Goal: Task Accomplishment & Management: Manage account settings

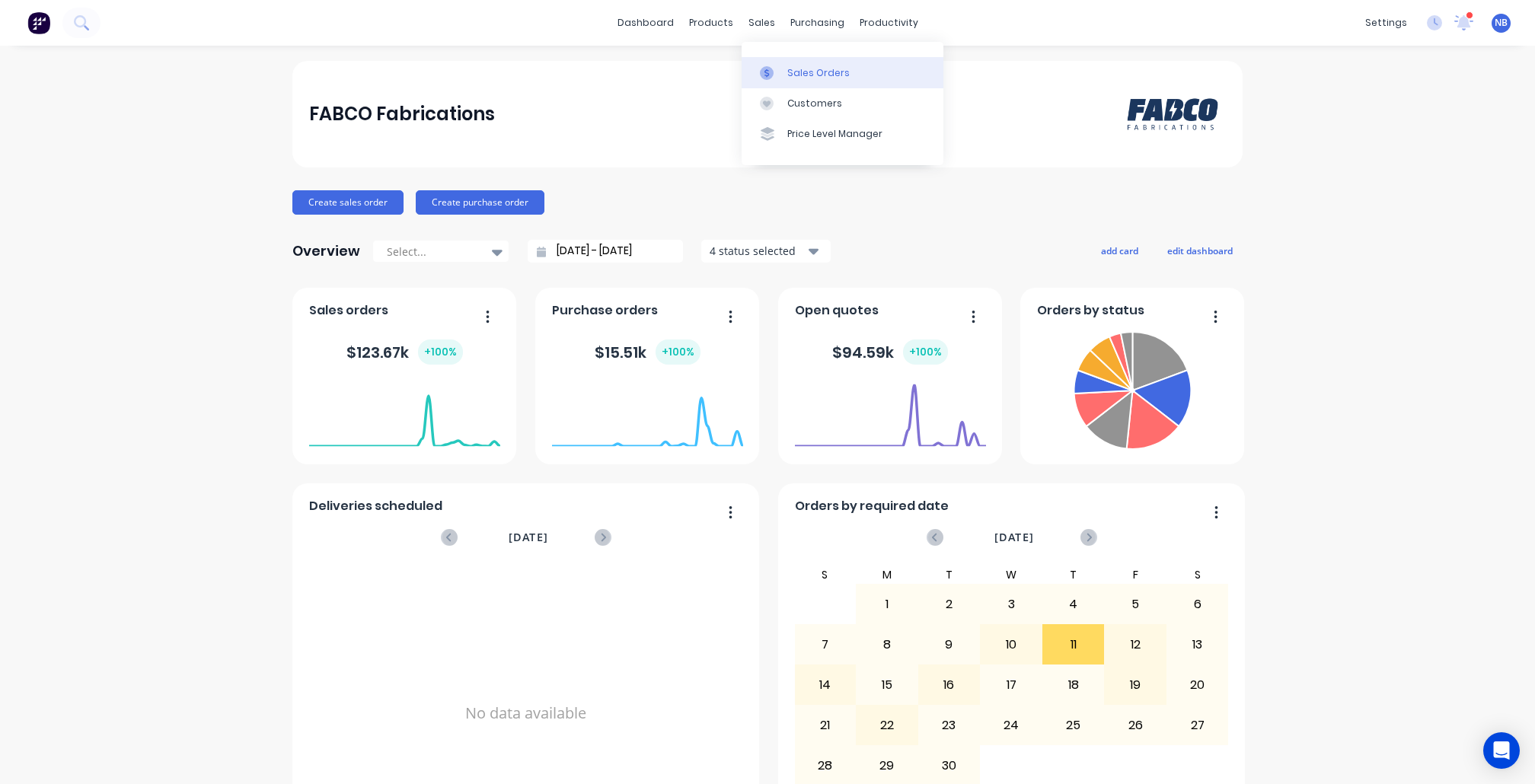
click at [795, 67] on div "Sales Orders" at bounding box center [817, 73] width 62 height 14
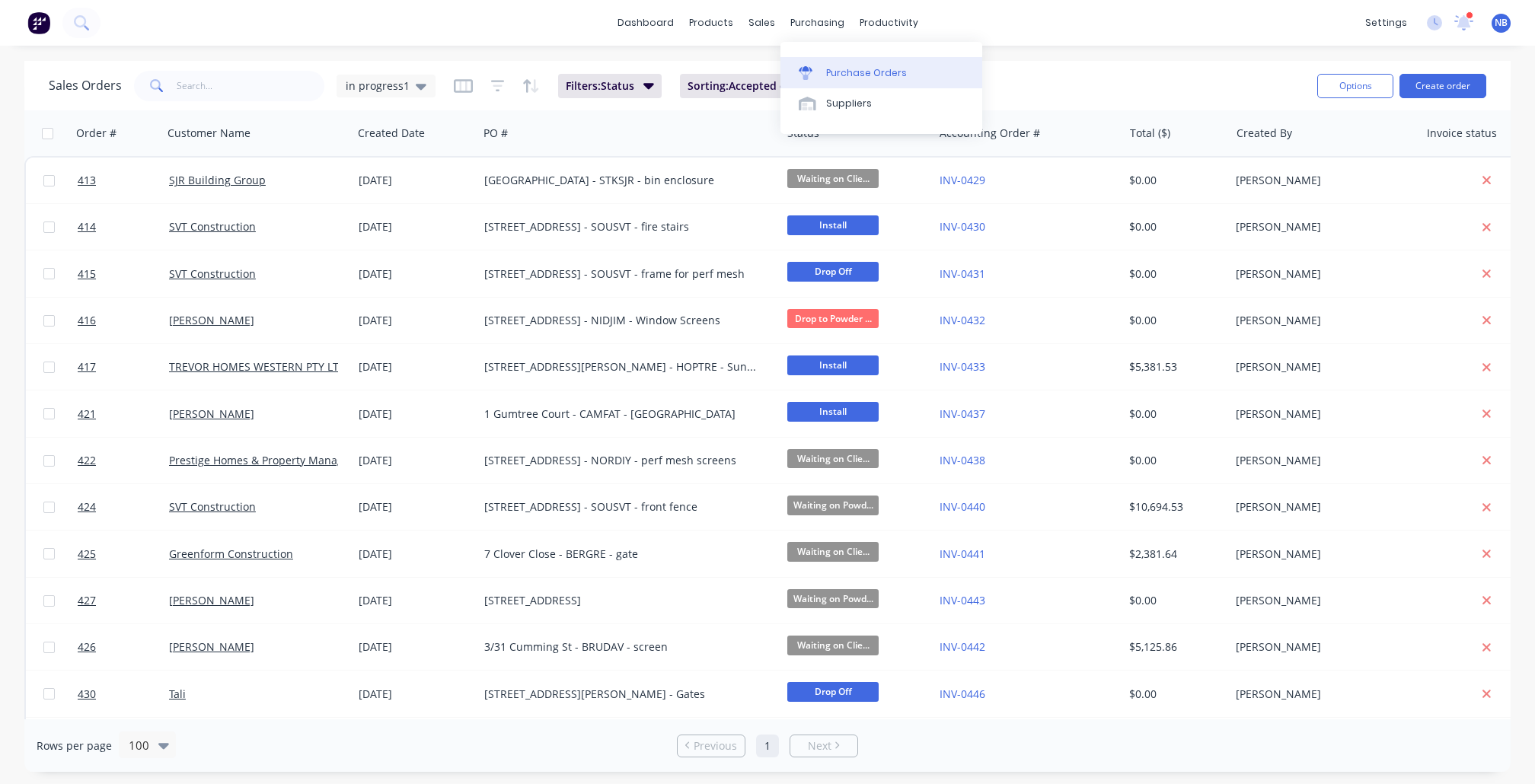
click at [856, 75] on div "Purchase Orders" at bounding box center [867, 73] width 81 height 14
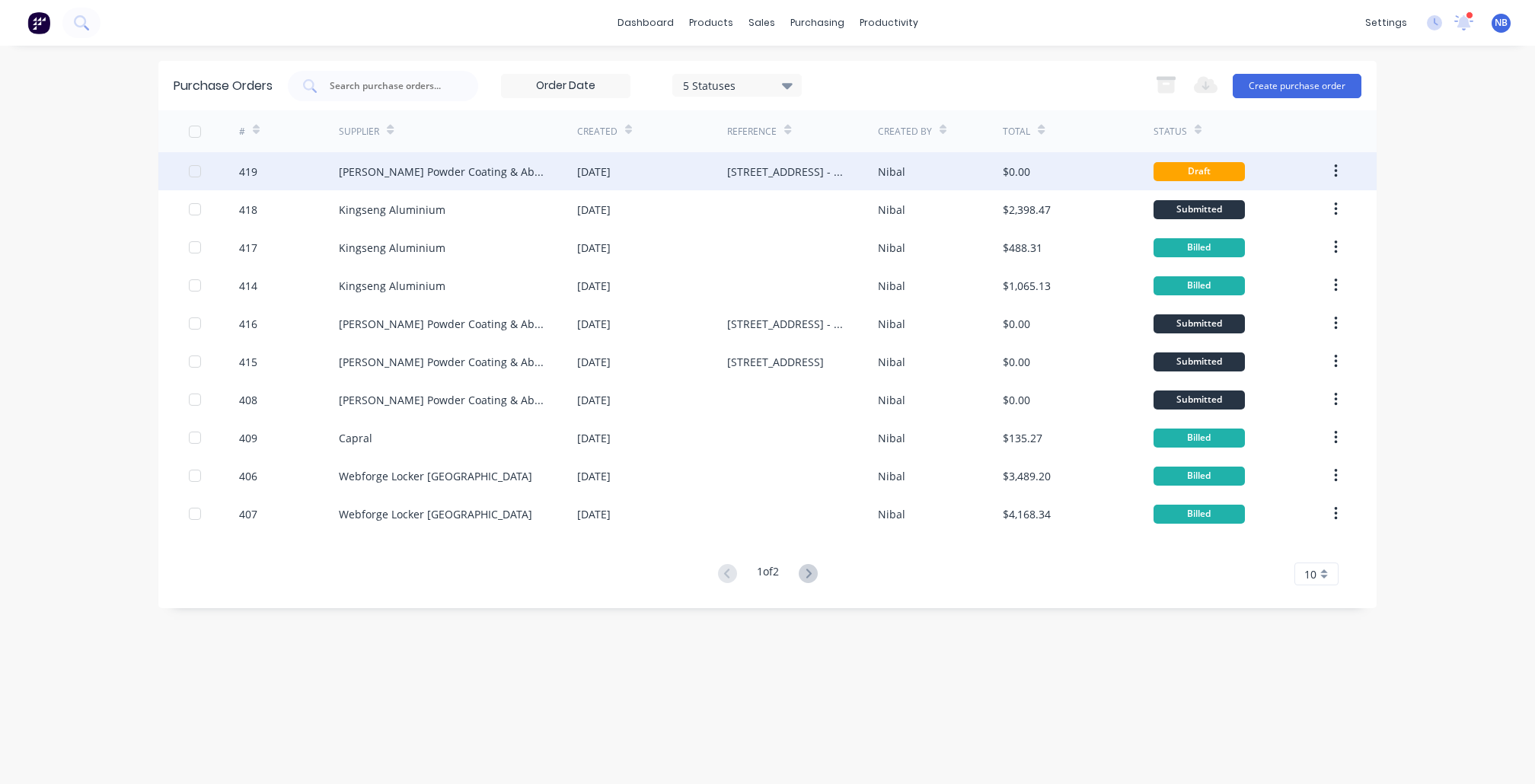
click at [483, 172] on div "[PERSON_NAME] Powder Coating & Abrasive Blasting" at bounding box center [442, 172] width 208 height 16
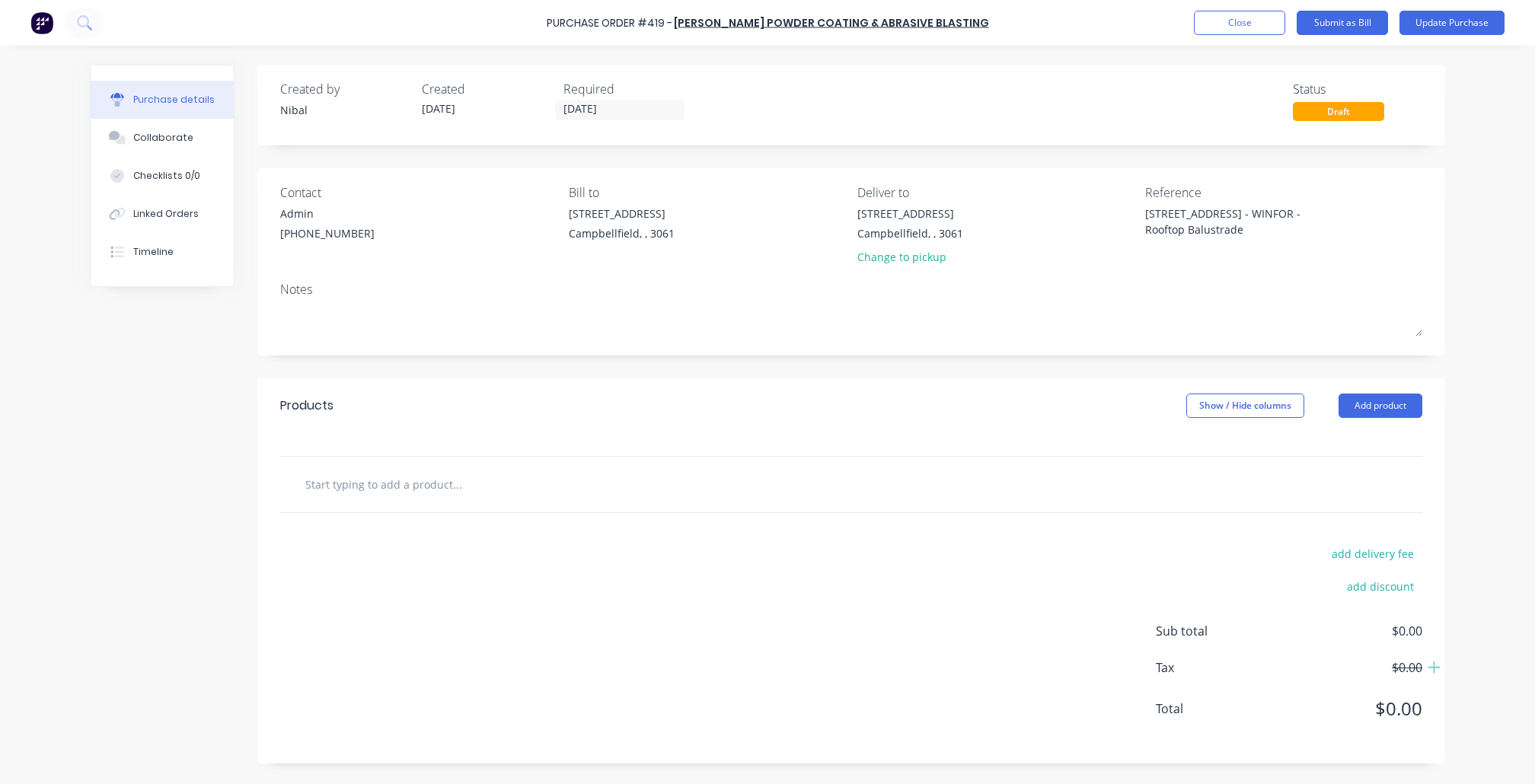
click at [422, 480] on input "text" at bounding box center [456, 484] width 304 height 31
type textarea "x"
type input "p"
type textarea "x"
type input "po"
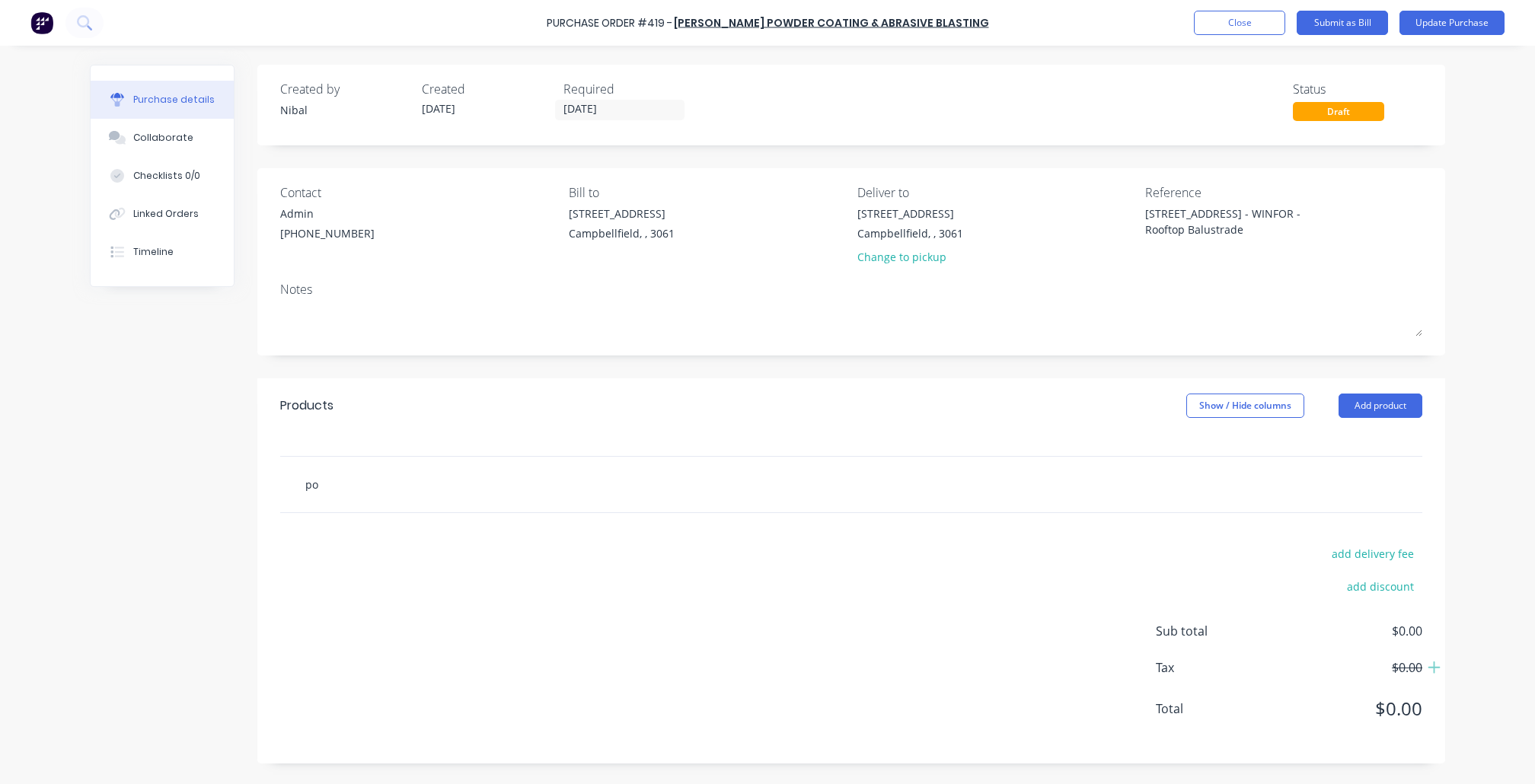
type textarea "x"
type input "pow"
type textarea "x"
type input "powd"
type textarea "x"
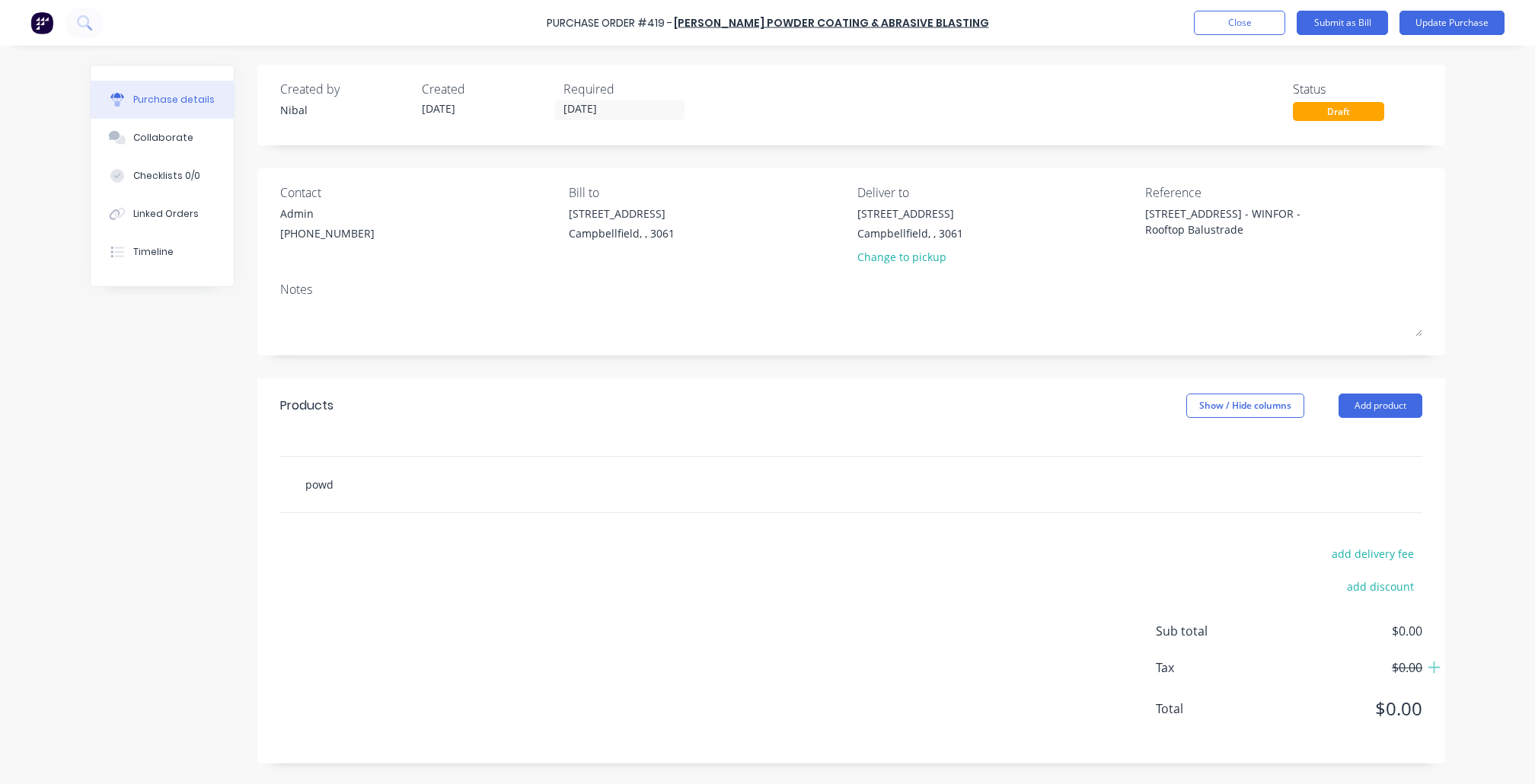
type input "powde"
type textarea "x"
type input "powder"
type textarea "x"
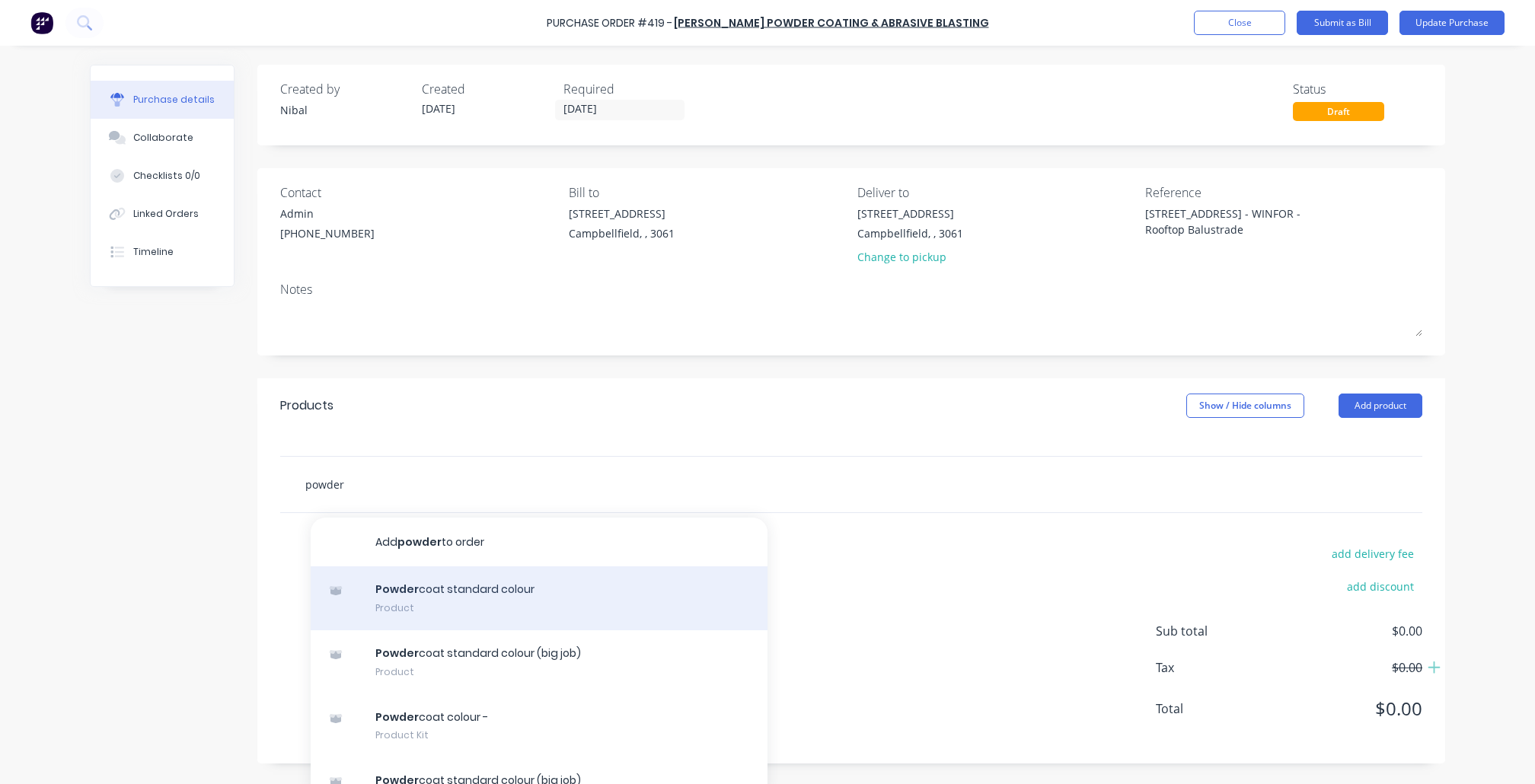
type input "powder"
click at [510, 592] on div "Powder coat standard colour Product" at bounding box center [538, 598] width 456 height 64
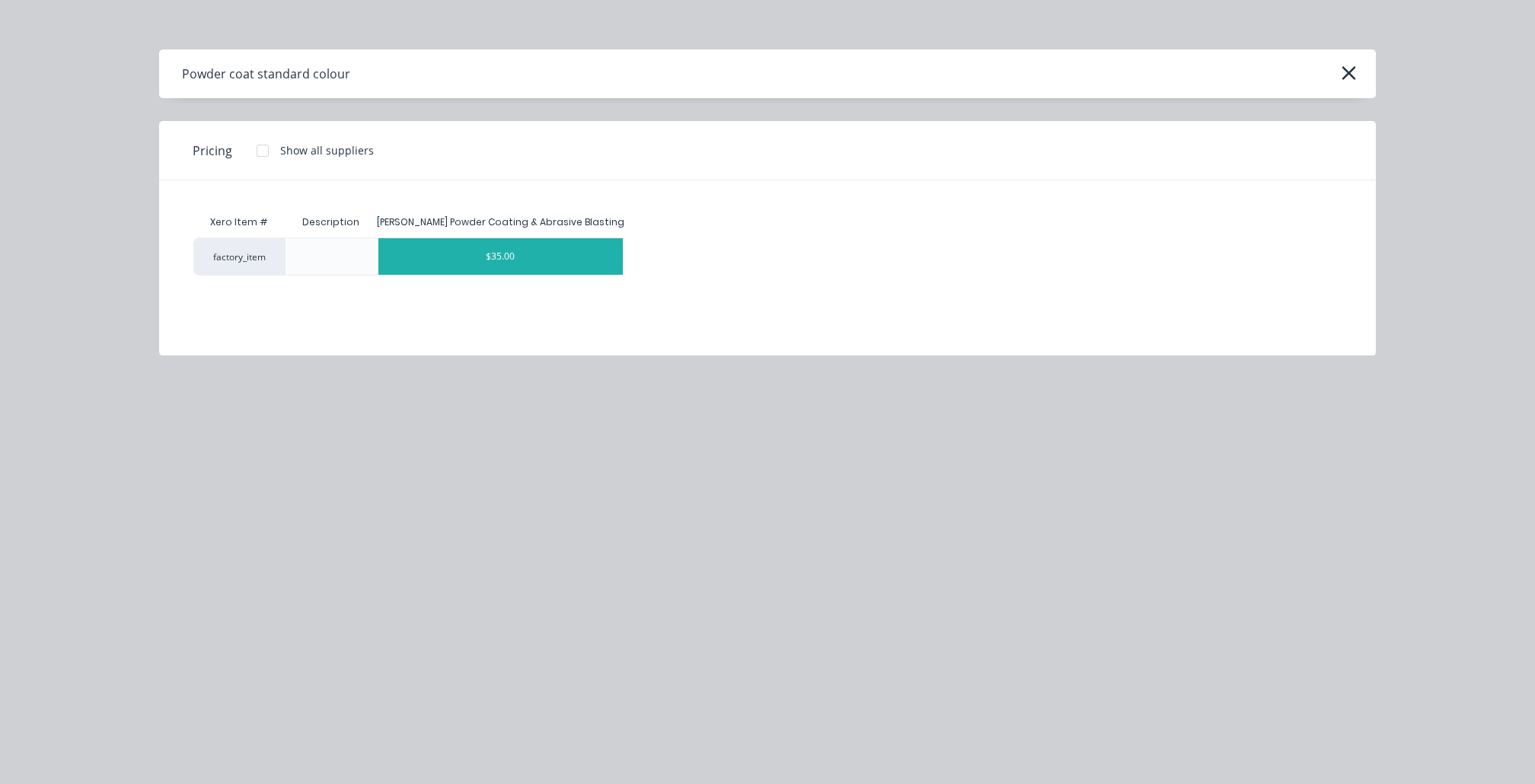
click at [497, 249] on div "$35.00" at bounding box center [500, 257] width 244 height 37
type textarea "x"
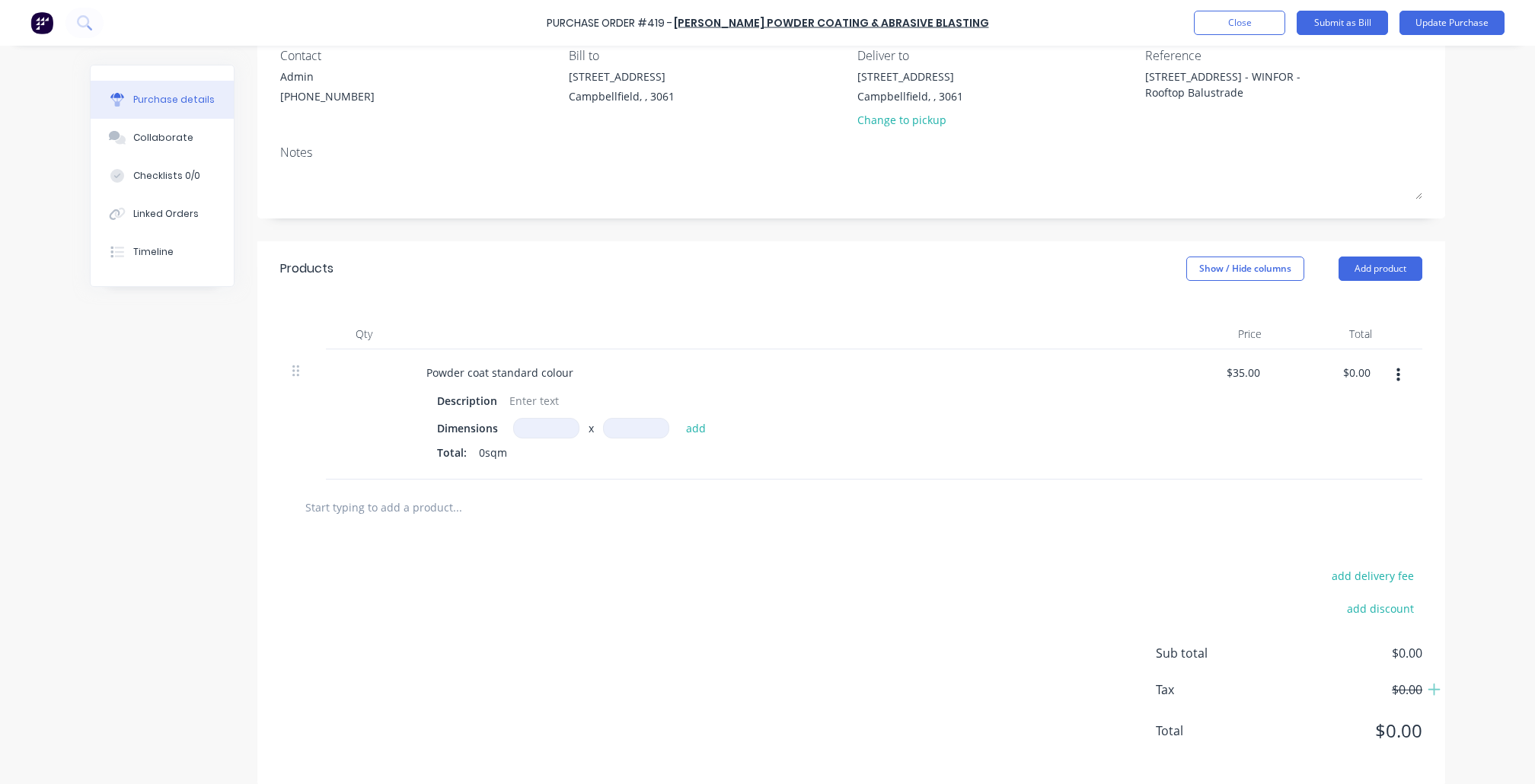
scroll to position [150, 0]
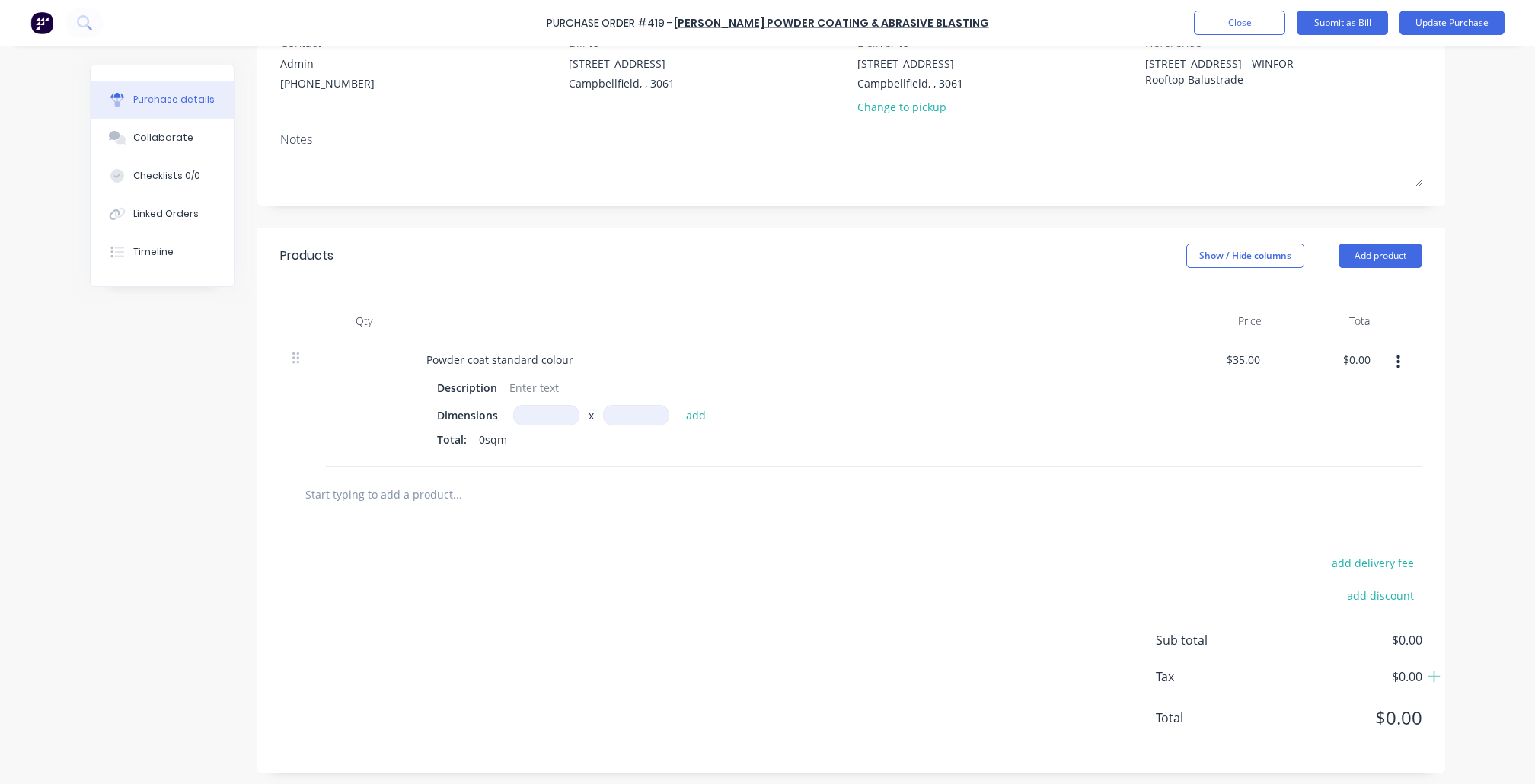
click at [598, 357] on div "Powder coat standard colour" at bounding box center [782, 359] width 737 height 23
type textarea "x"
click at [580, 357] on div "Powder coat standard colour" at bounding box center [500, 359] width 171 height 23
click at [293, 355] on icon at bounding box center [296, 357] width 7 height 14
click at [1402, 355] on button "button" at bounding box center [1398, 362] width 36 height 27
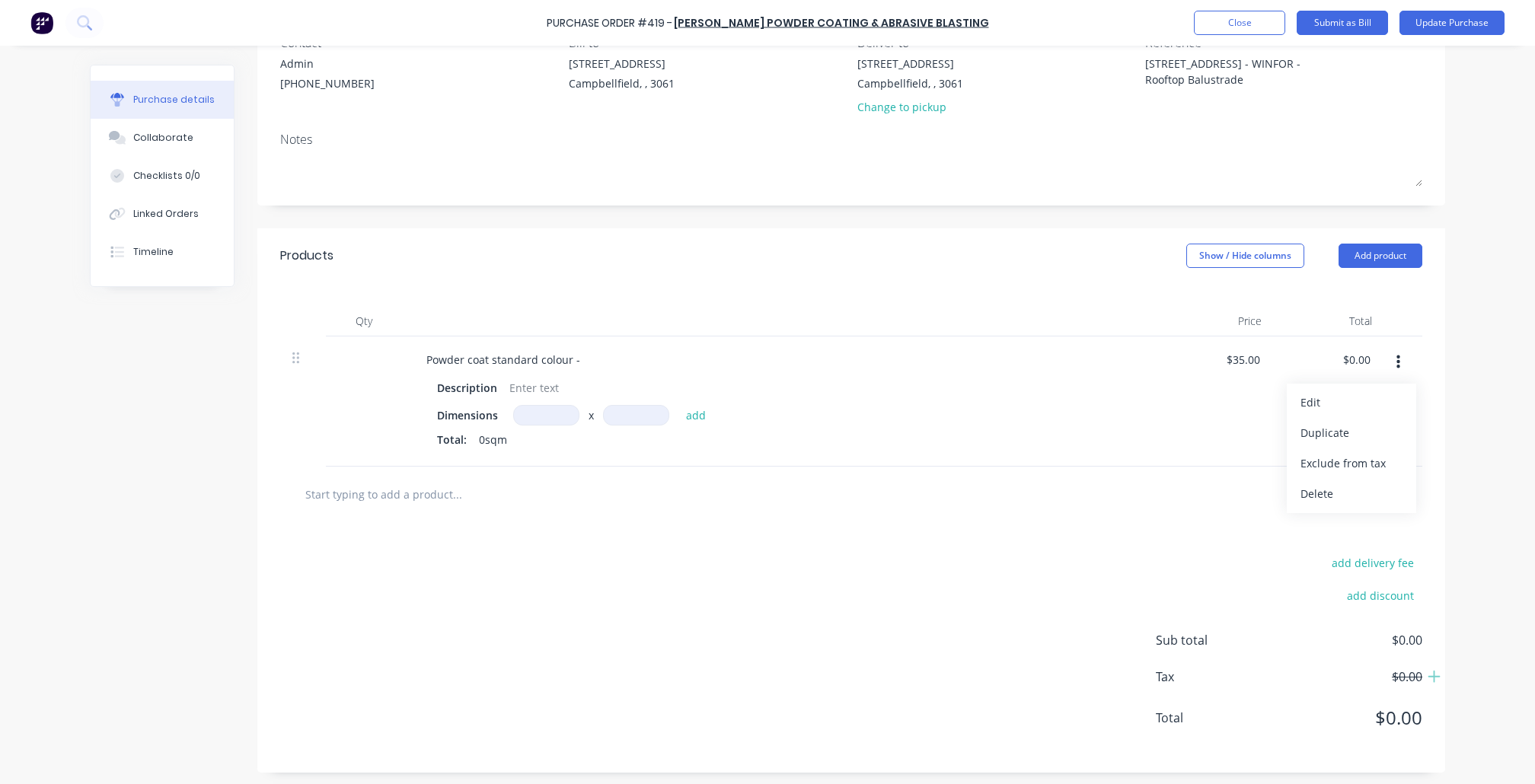
click at [570, 343] on div "Powder coat standard colour - Description Dimensions x add Total: 0sqm" at bounding box center [783, 401] width 762 height 131
click at [1311, 488] on button "Delete" at bounding box center [1351, 494] width 130 height 31
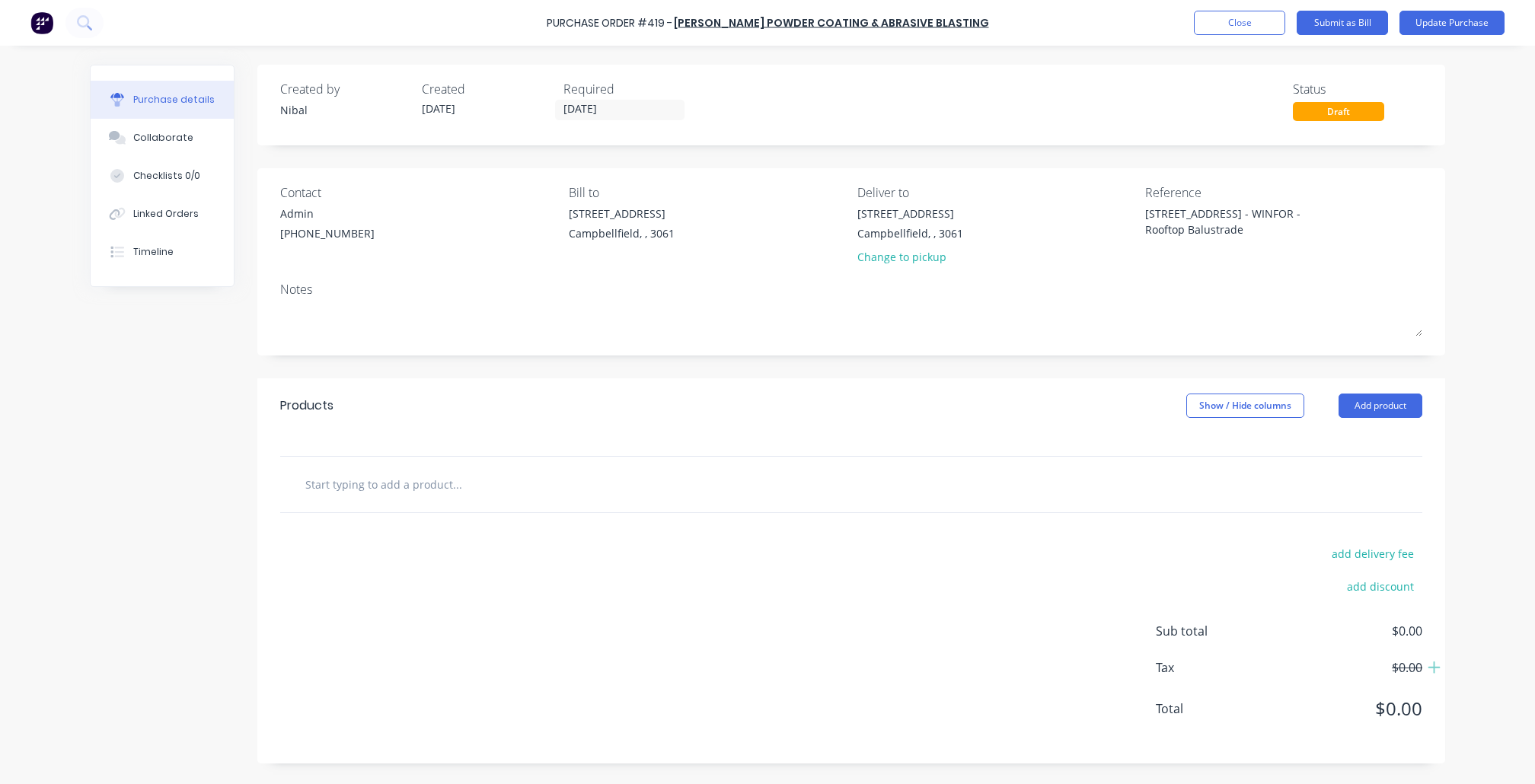
click at [360, 488] on input "text" at bounding box center [456, 484] width 304 height 31
type textarea "x"
type input "P"
type textarea "x"
type input "Po"
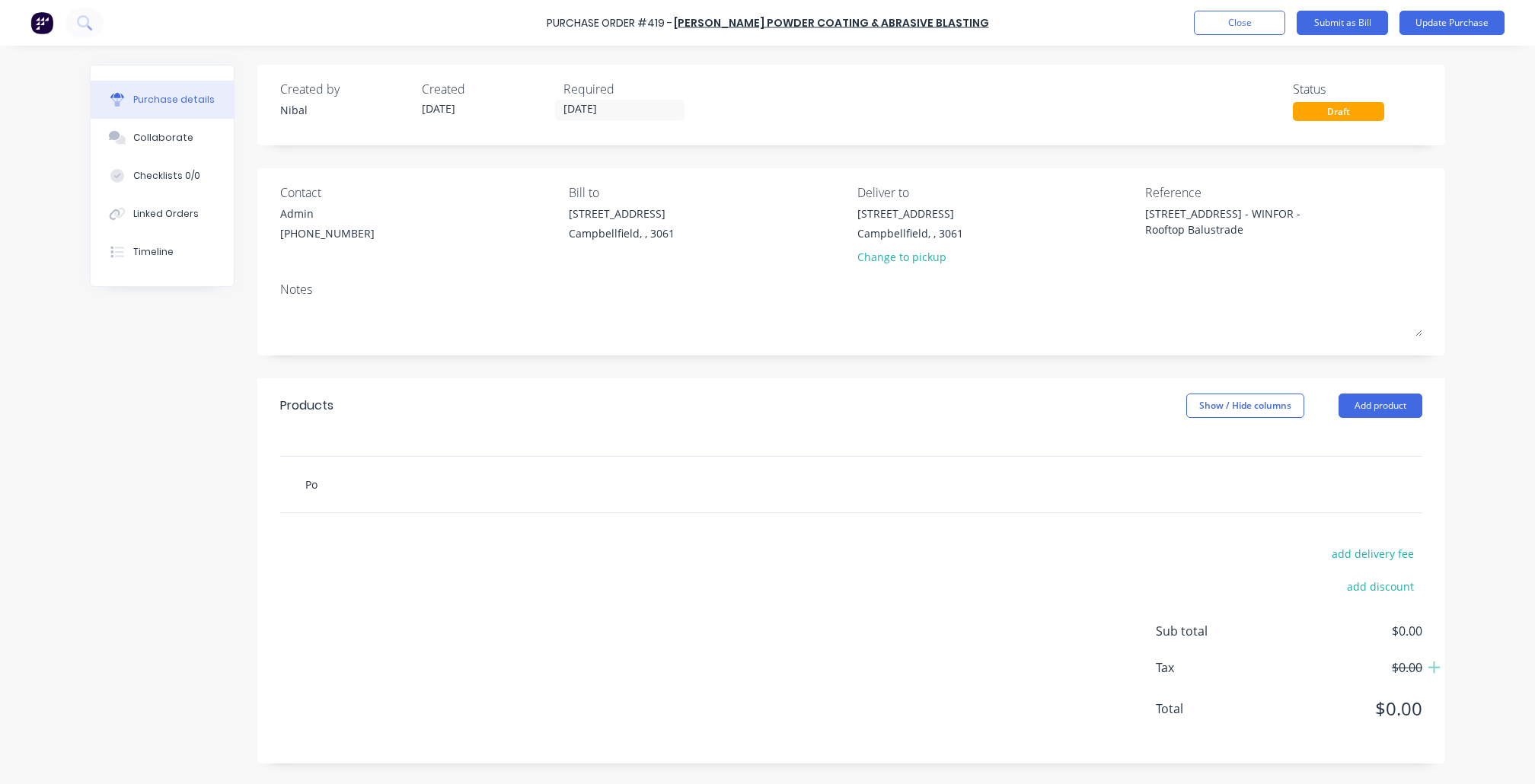
type textarea "x"
type input "Pow"
type textarea "x"
type input "Powd"
type textarea "x"
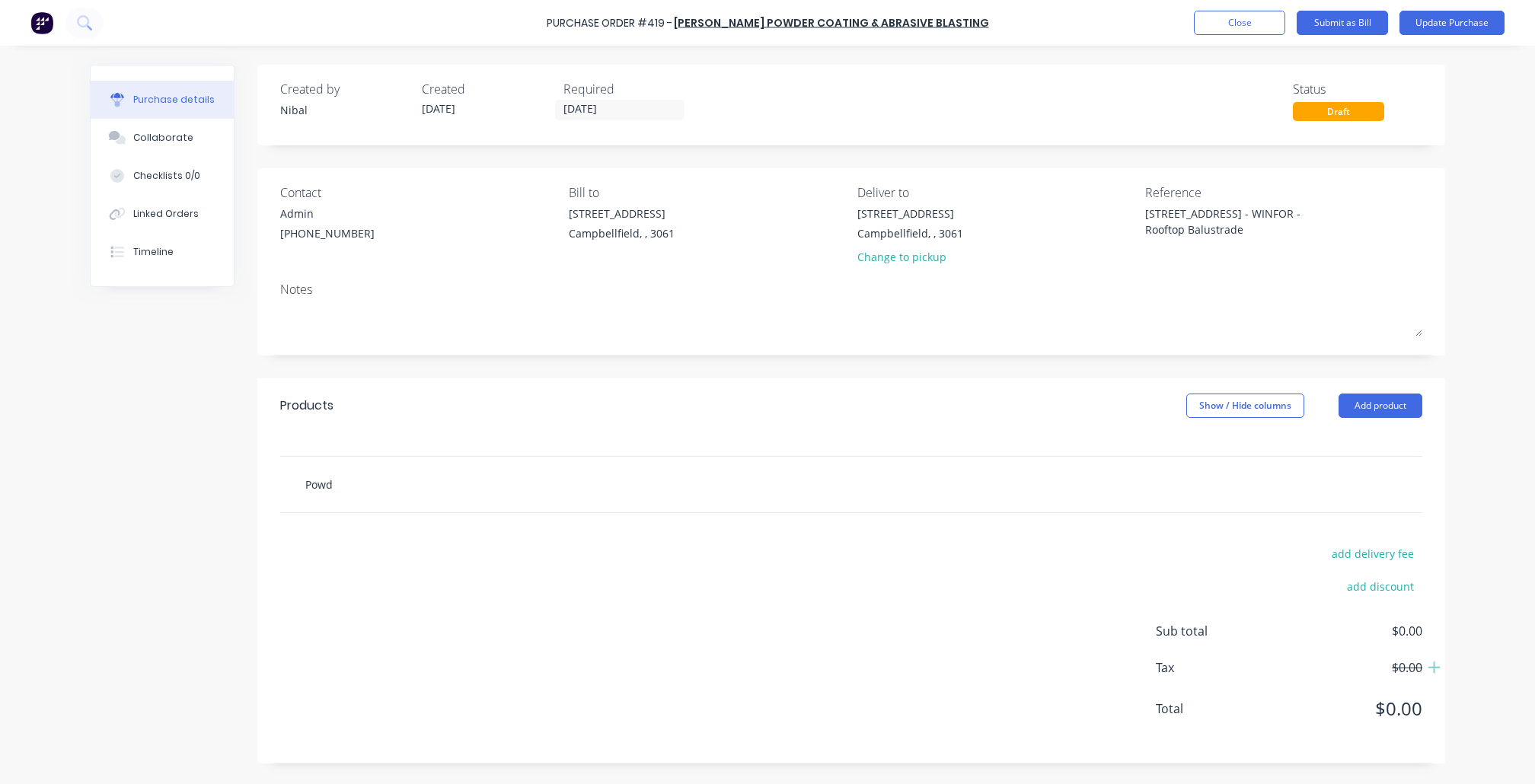
type input "Powde"
type textarea "x"
type input "Powder"
type textarea "x"
type input "Powder"
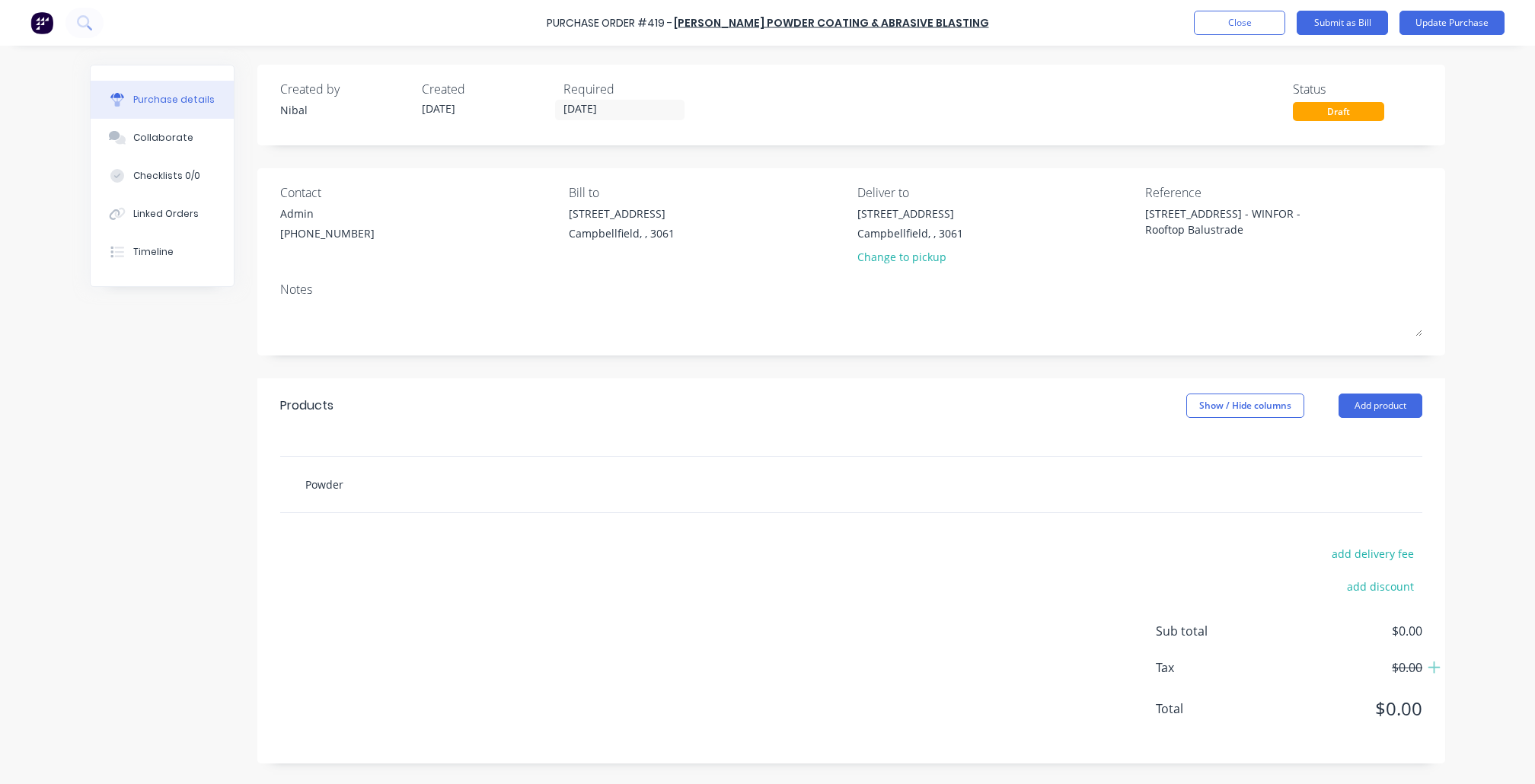
type textarea "x"
type input "Powder c"
type textarea "x"
type input "Powder co"
type textarea "x"
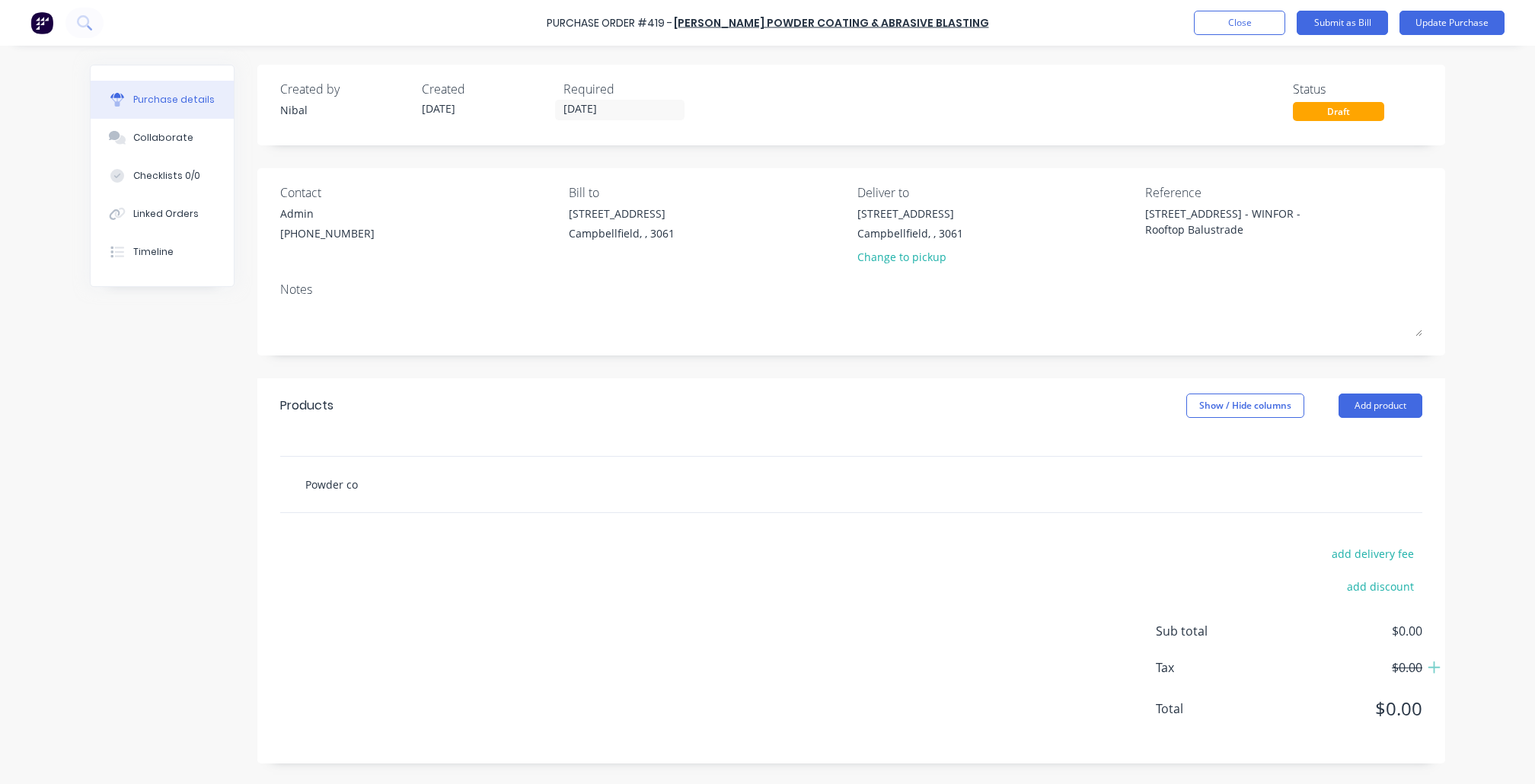
type input "Powder coa"
type textarea "x"
type input "Powder coat"
type textarea "x"
type input "Powder coat"
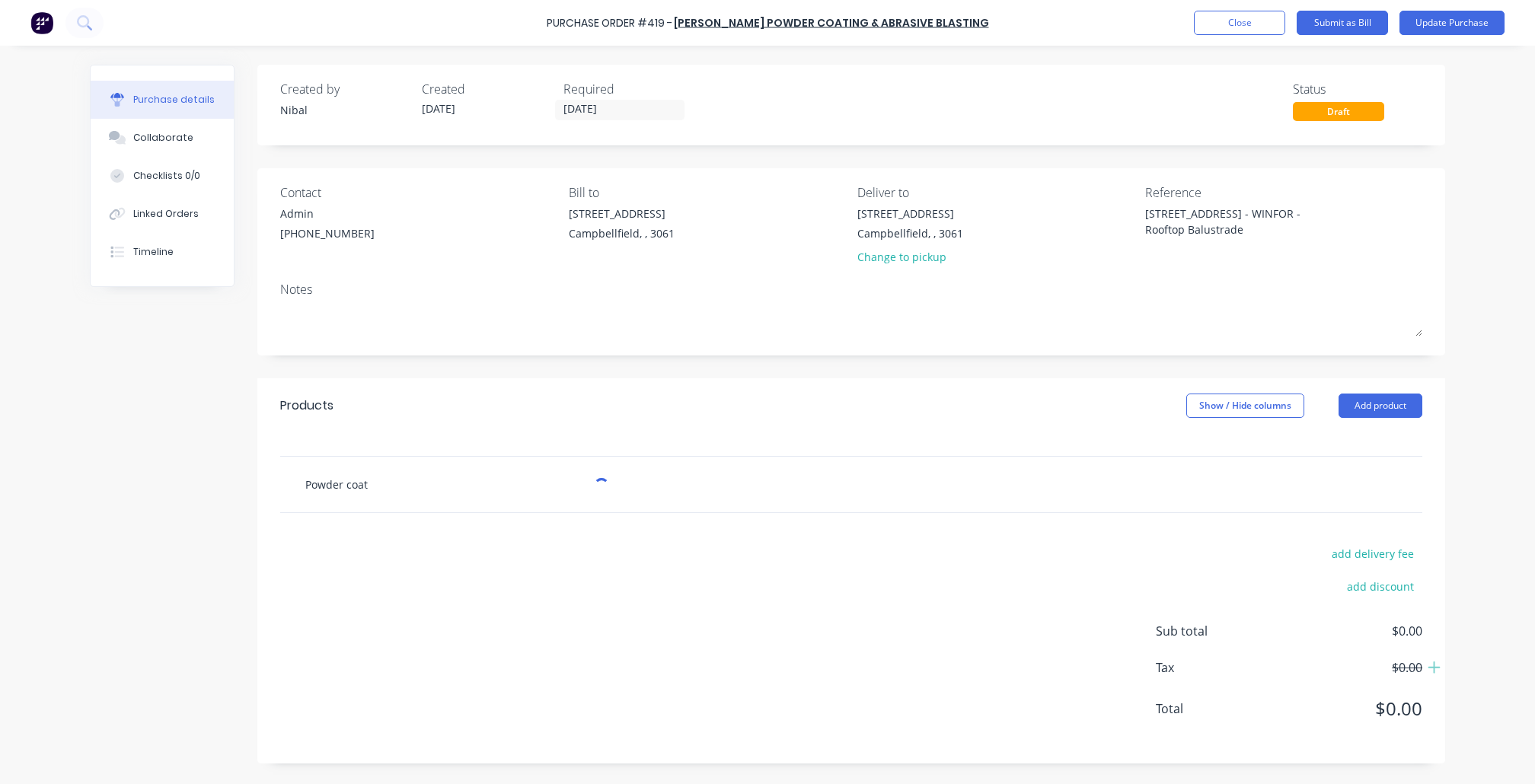
type textarea "x"
type input "Powder coat c"
type textarea "x"
type input "Powder coat co"
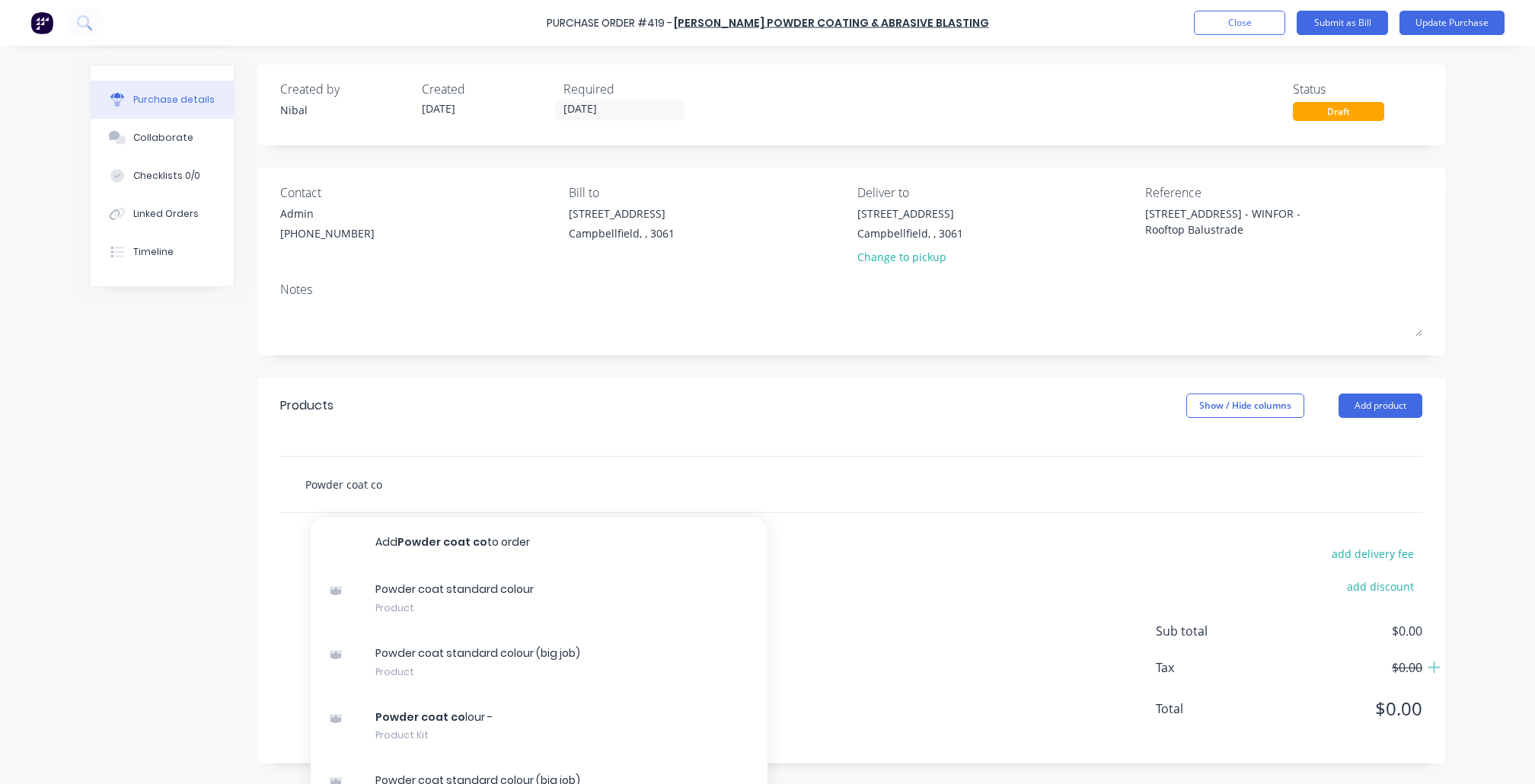
type textarea "x"
type input "Powder coat col"
type textarea "x"
type input "Powder coat colo"
type textarea "x"
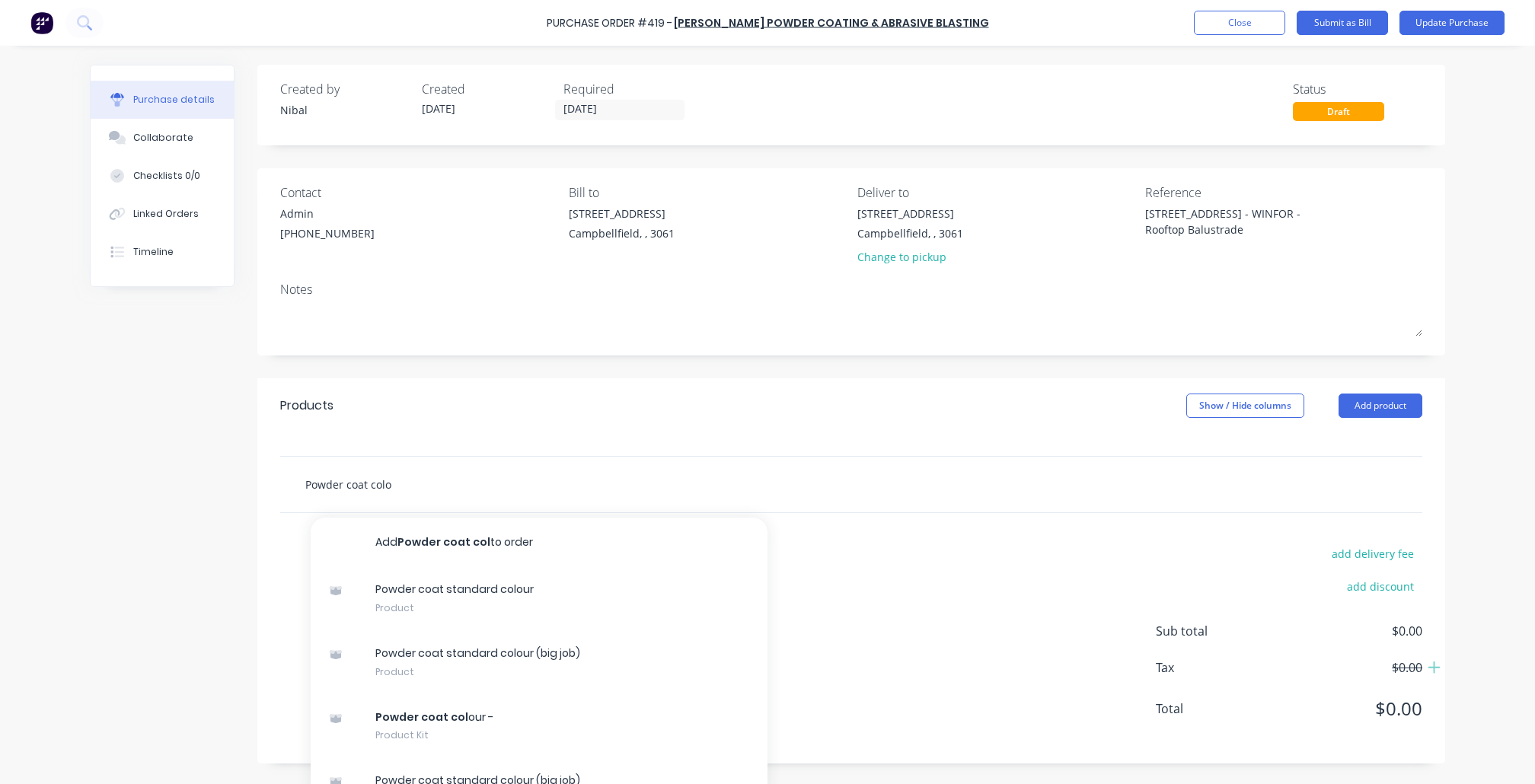
type input "Powder coat colou"
type textarea "x"
type input "Powder coat colour"
type textarea "x"
type input "Powder coat colour"
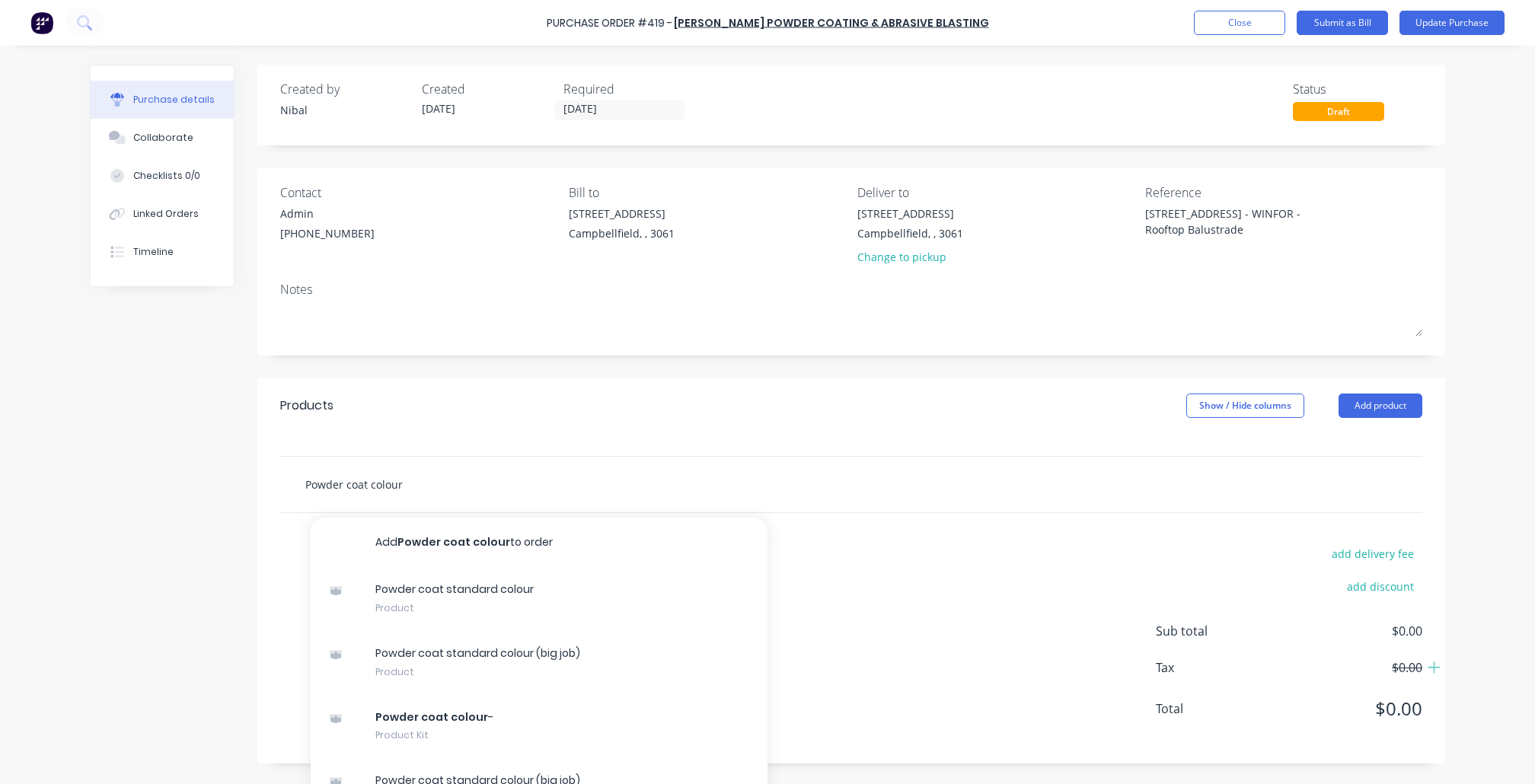
type textarea "x"
type input "Powder coat colour -"
type textarea "x"
type input "Powder coat colour -"
type textarea "x"
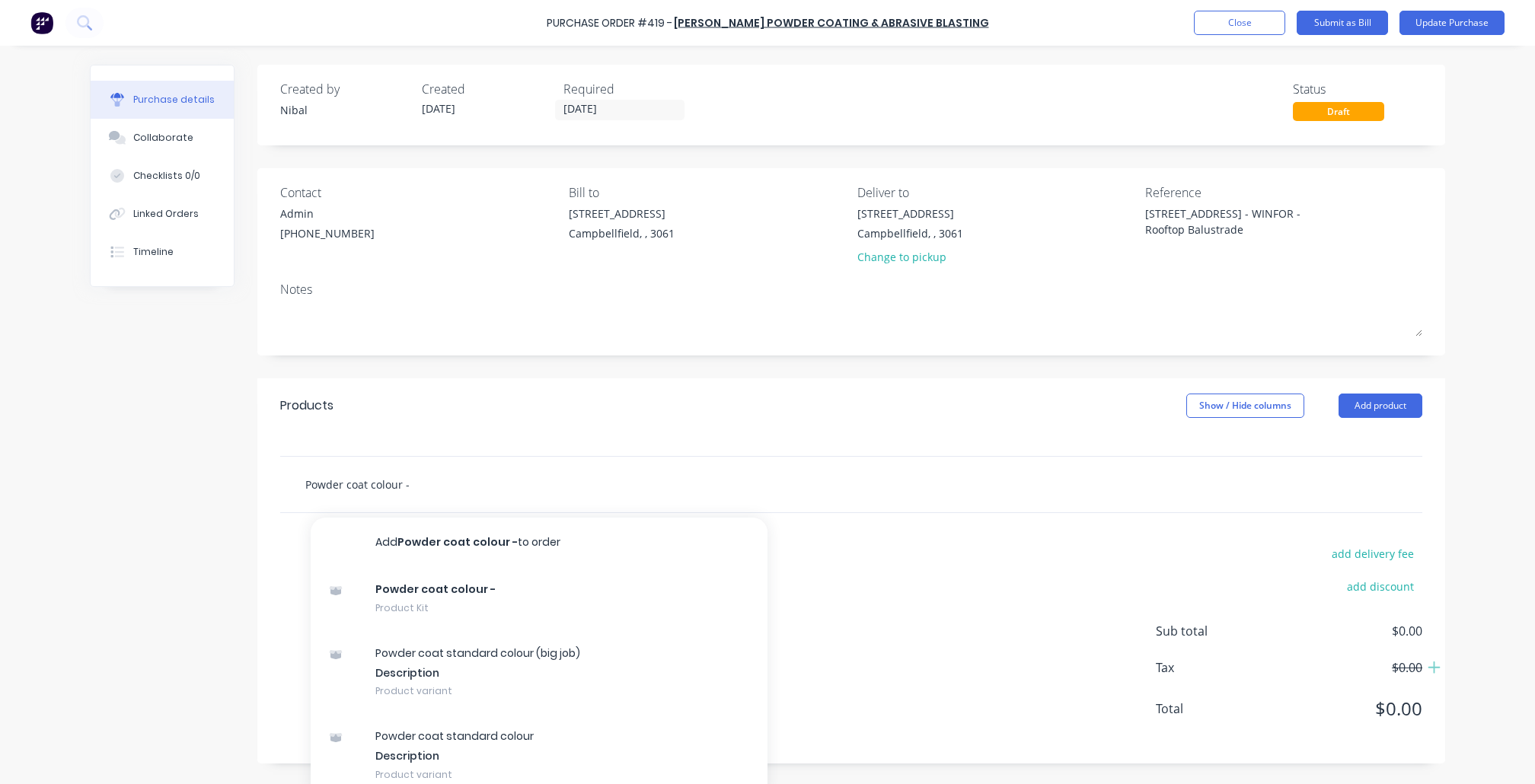
type input "Powder coat colour - D"
type textarea "x"
type input "Powder coat colour - Du"
type textarea "x"
type input "Powder coat colour - Dul"
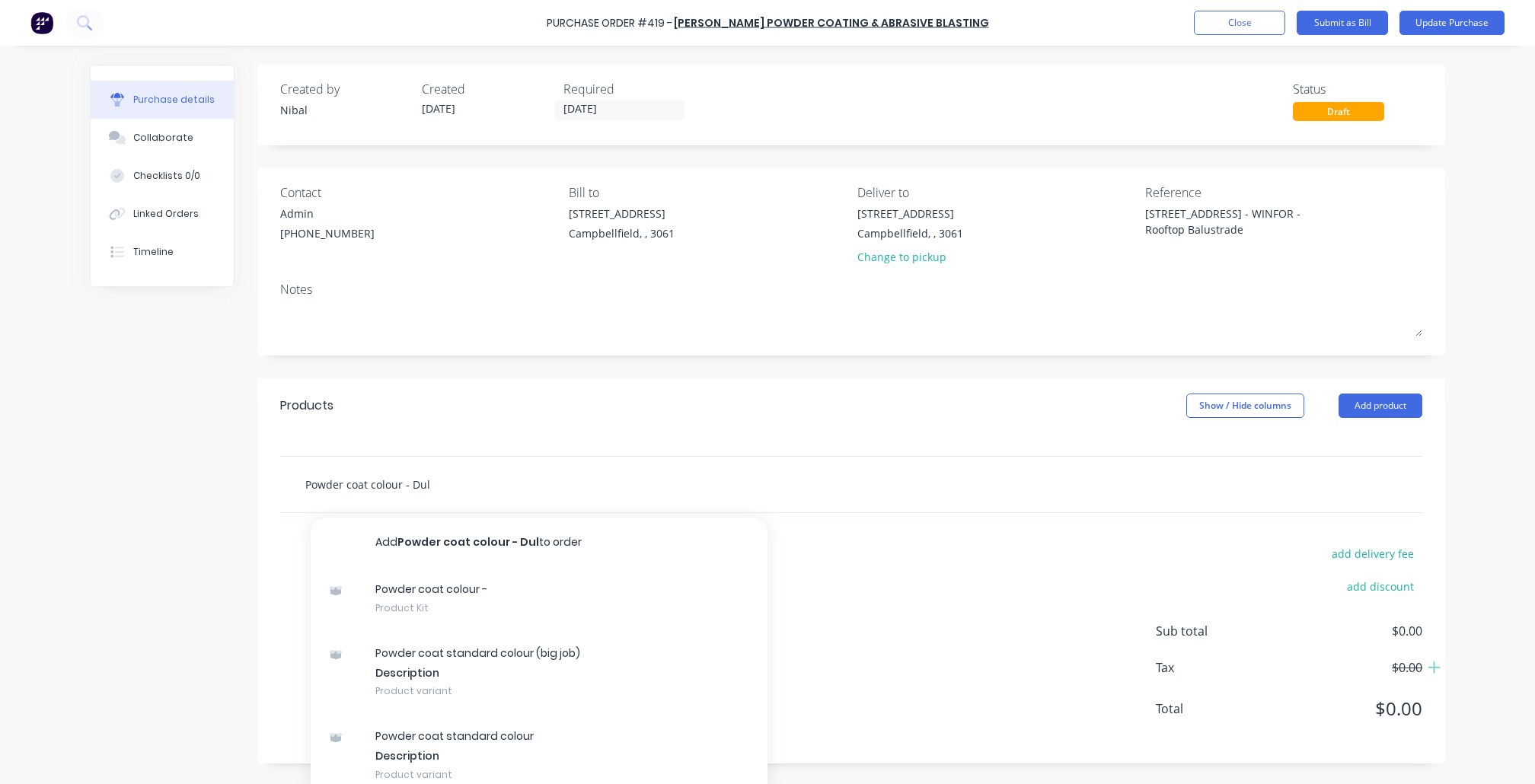
type textarea "x"
type input "Powder coat colour - Dulu"
type textarea "x"
type input "Powder coat colour - Dulux"
type textarea "x"
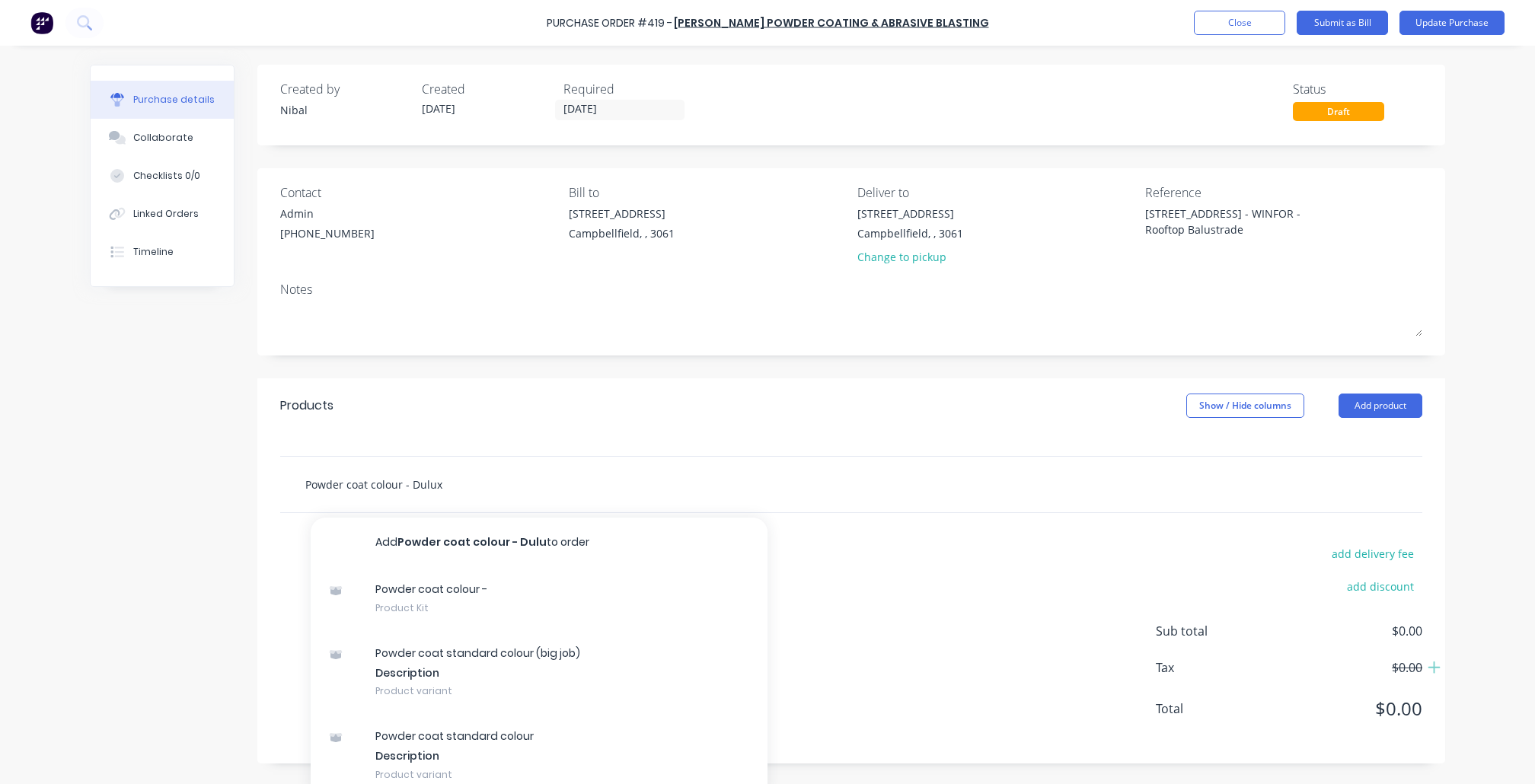
type input "Powder coat colour - Deluxe"
type textarea "x"
type input "Powder coat colour - Deluxe L"
type textarea "x"
type input "Powder coat colour - Deluxe La"
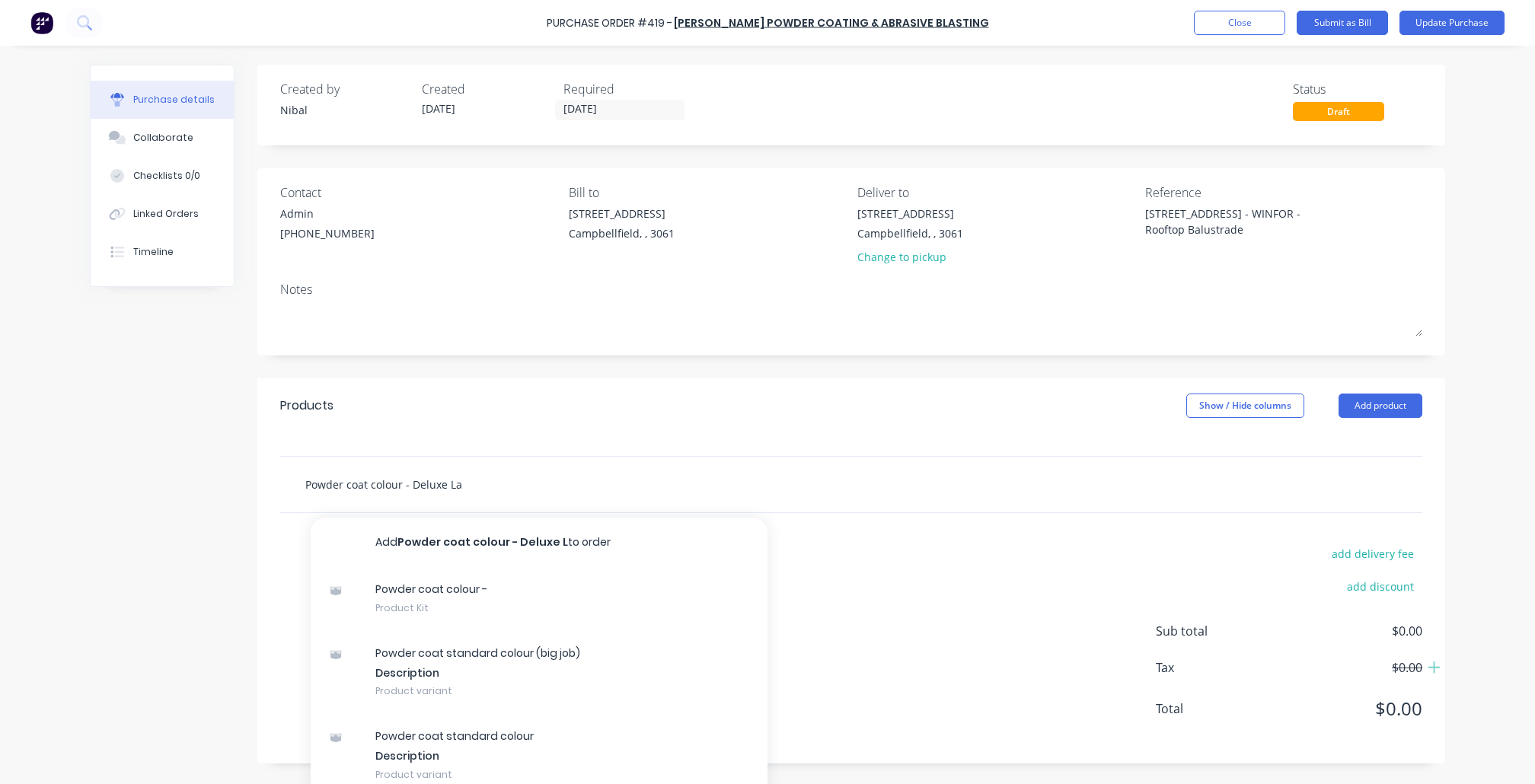
type textarea "x"
type input "Powder coat colour - Deluxe Lam"
type textarea "x"
type input "Powder coat colour - Deluxe Lama"
click at [438, 480] on input "Powder coat colour - Deluxe Lama" at bounding box center [456, 484] width 304 height 31
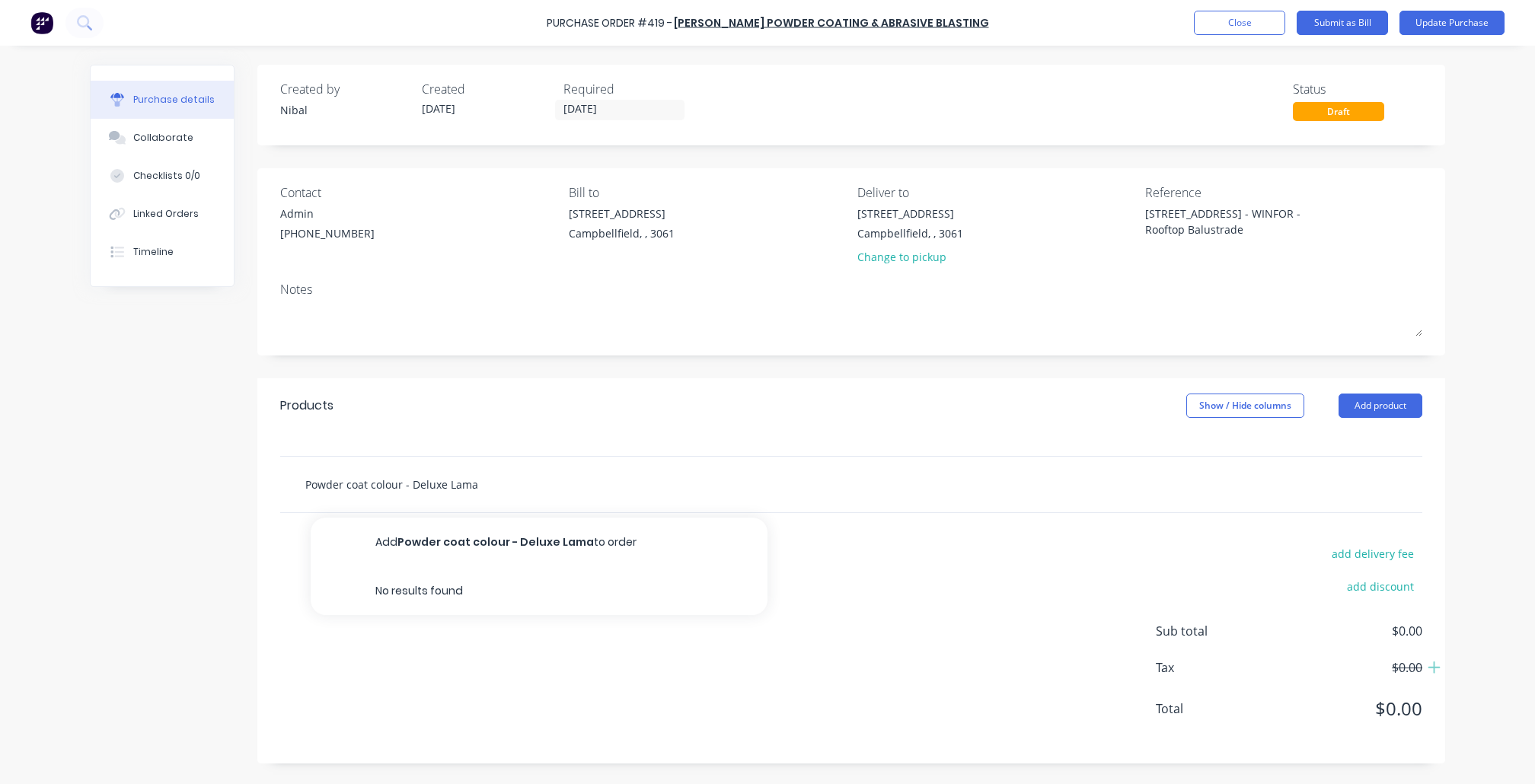
type textarea "x"
type input "Powder coat colour - Delux Lama"
type textarea "x"
type input "Powder coat colour - Delu Lama"
type textarea "x"
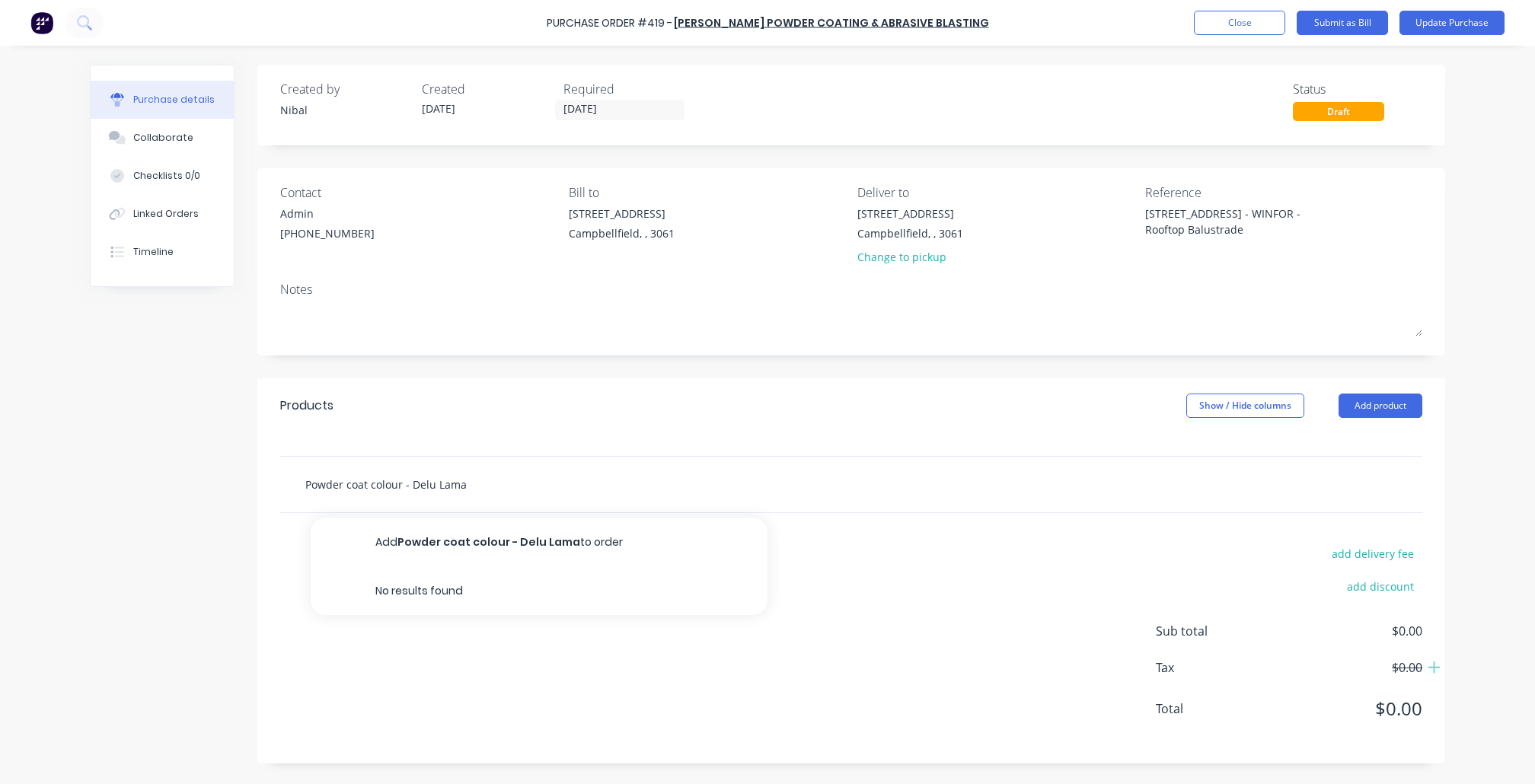
type input "Powder coat colour - Del Lama"
type textarea "x"
type input "Powder coat colour - De Lama"
type textarea "x"
type input "Powder coat colour - D Lama"
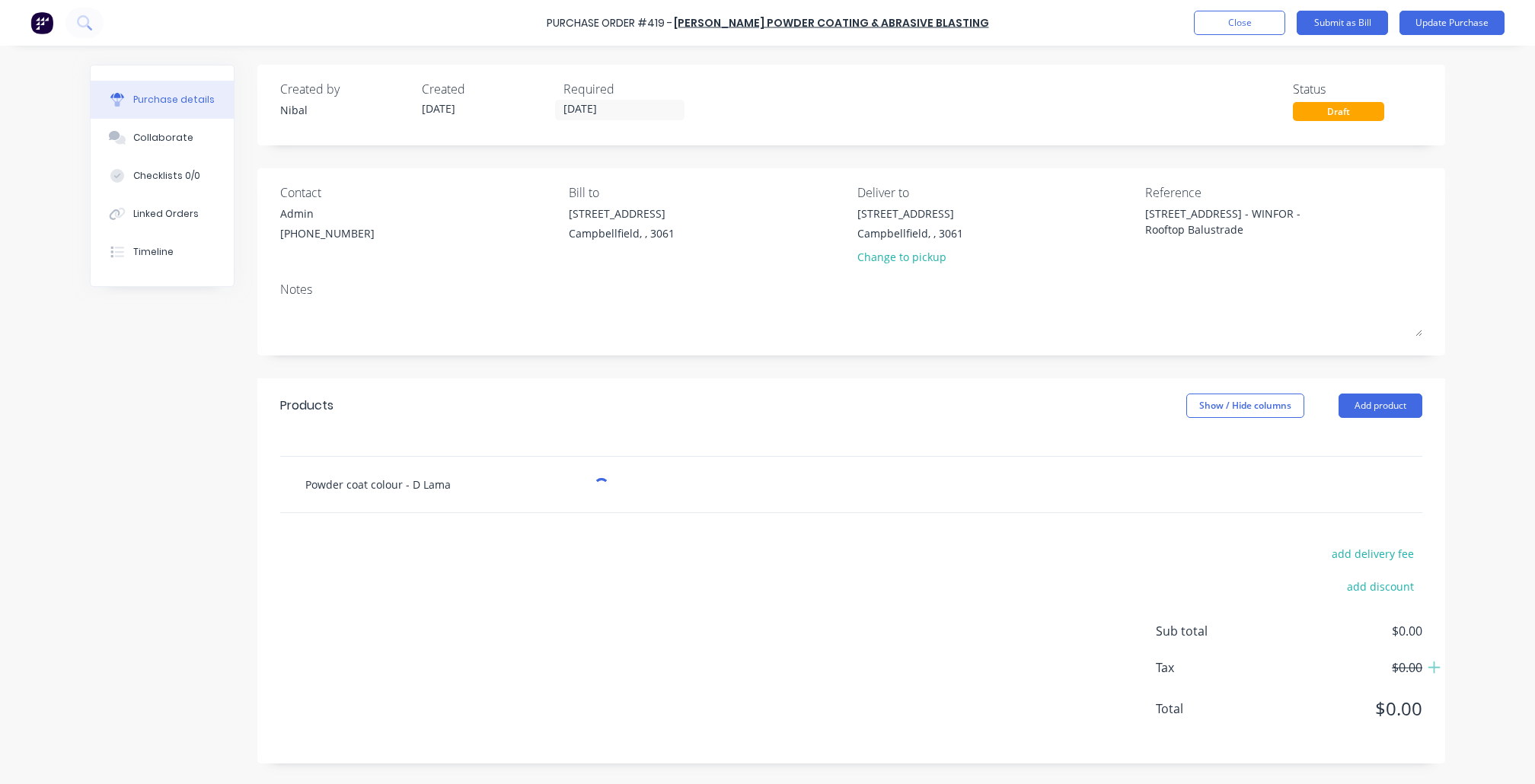
type textarea "x"
type input "Powder coat colour - Du Lama"
type textarea "x"
type input "Powder coat colour - Dul Lama"
type textarea "x"
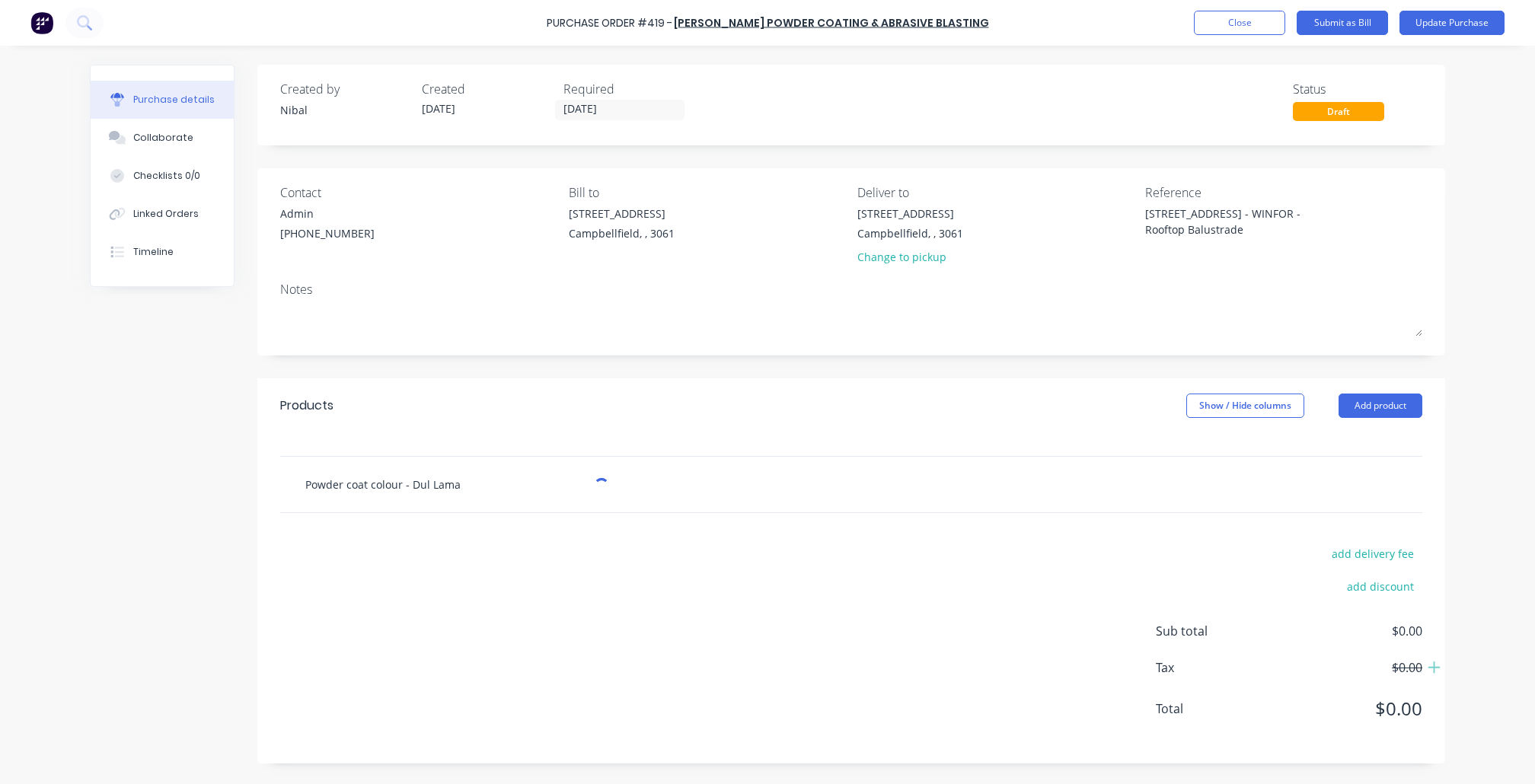
type input "Powder coat colour - Duli Lama"
type textarea "x"
type input "Powder coat colour - Duliu Lama"
type textarea "x"
type input "Powder coat colour - Duli Lama"
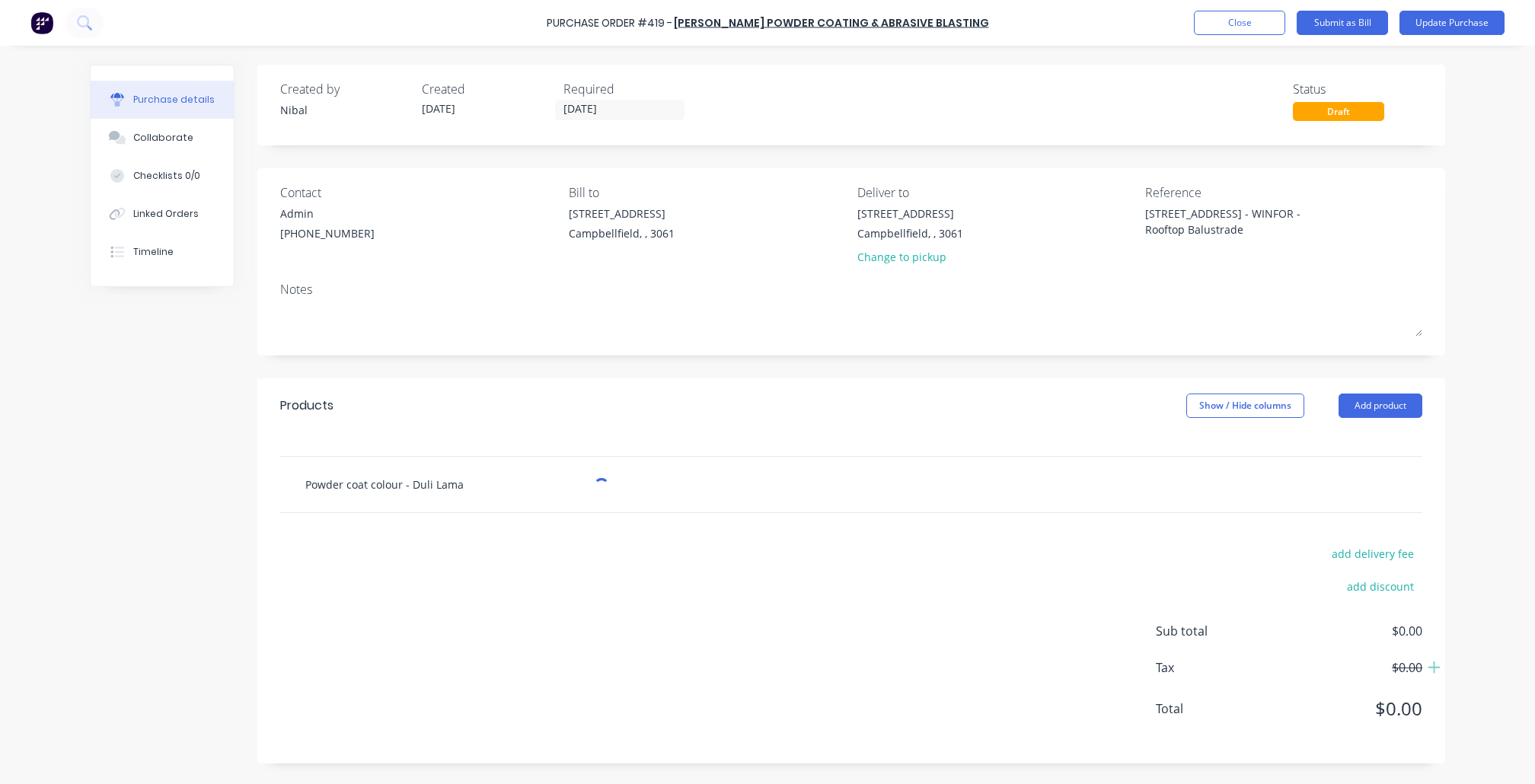
type textarea "x"
type input "Powder coat colour - Dul Lama"
type textarea "x"
type input "Powder coat colour - Dulu Lama"
type textarea "x"
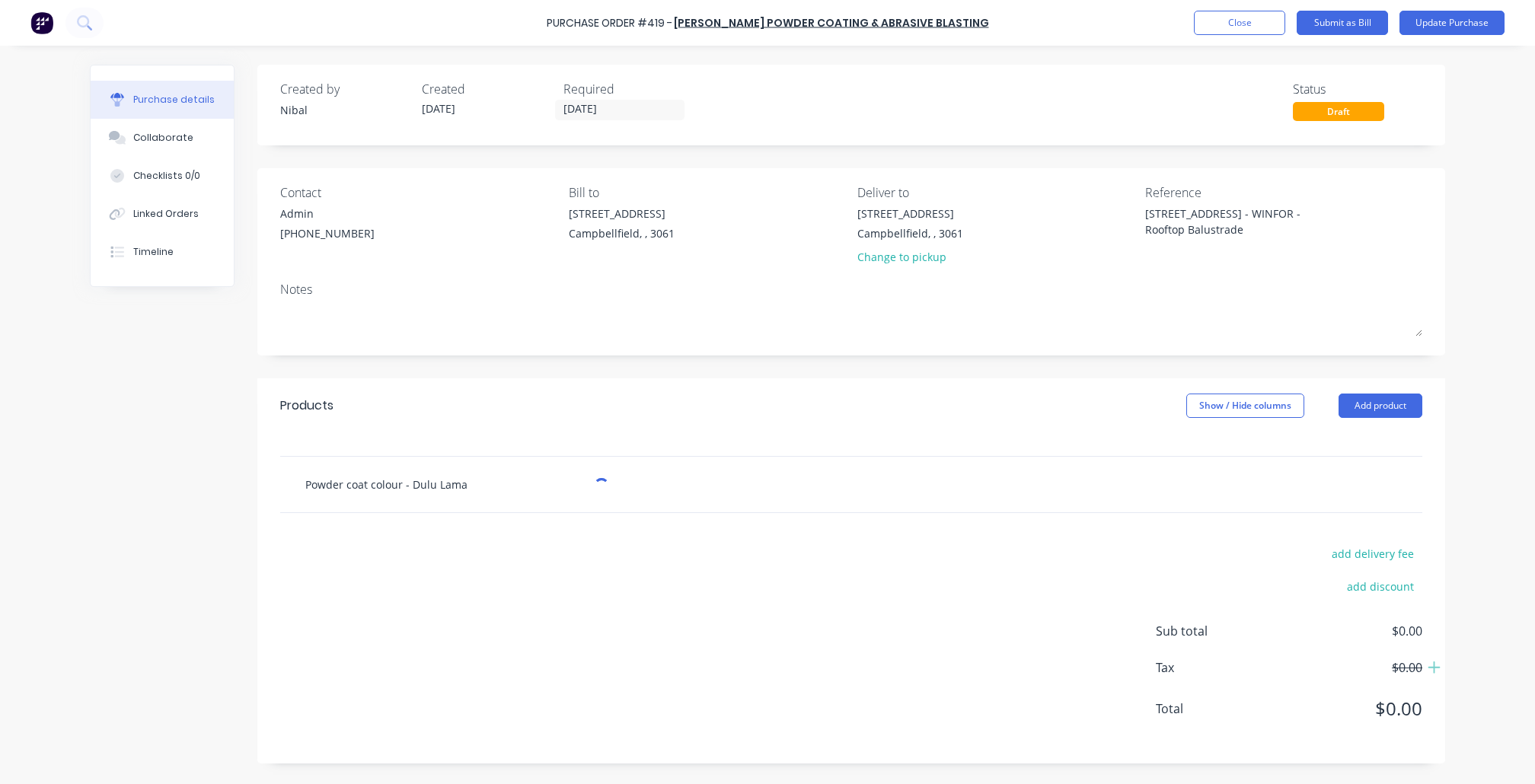
type input "Powder coat colour - Dulux Lama"
type textarea "x"
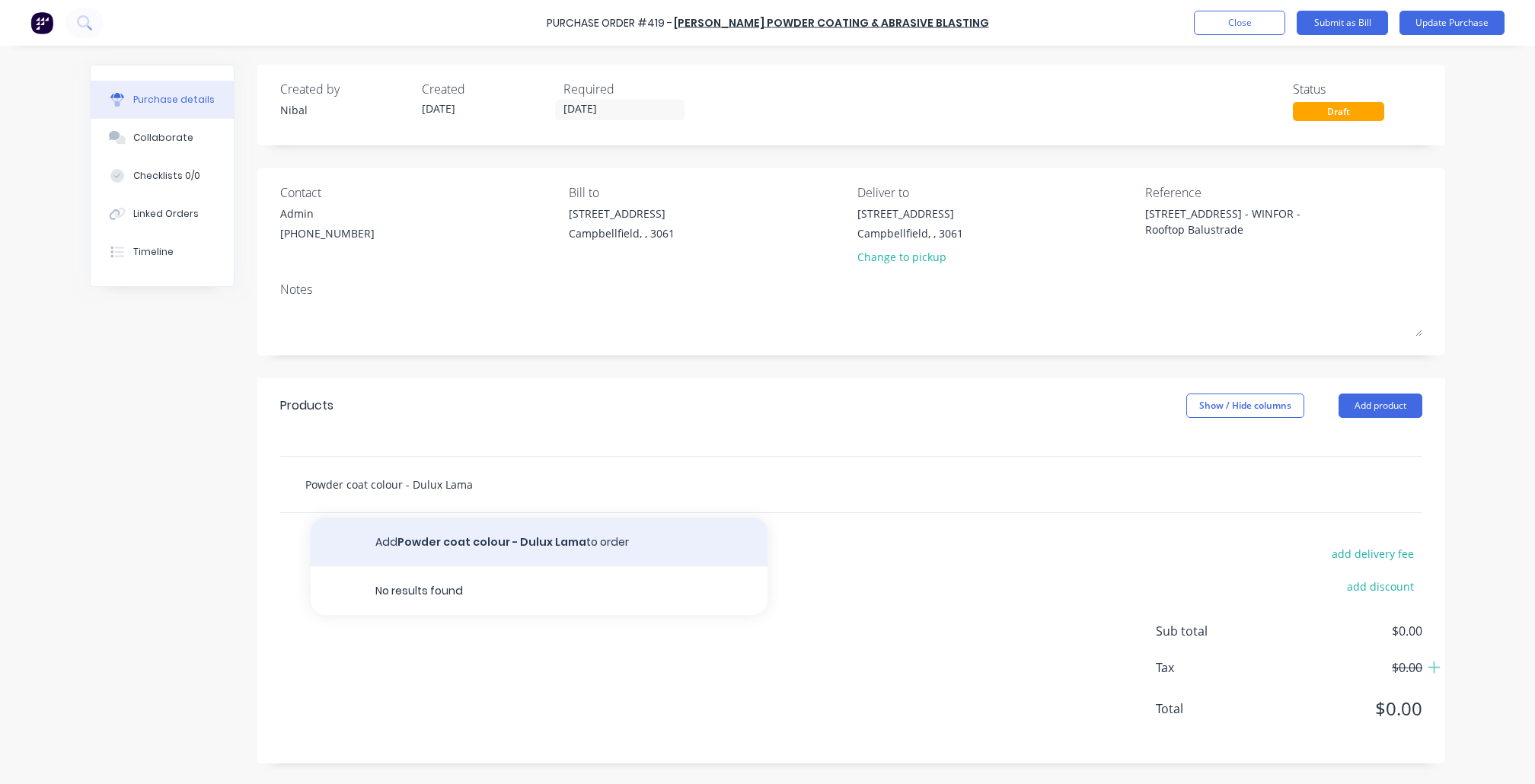
type input "Powder coat colour - Dulux Lama"
click at [509, 550] on button "Add Powder coat colour - Dulux Lama to order" at bounding box center [538, 542] width 456 height 49
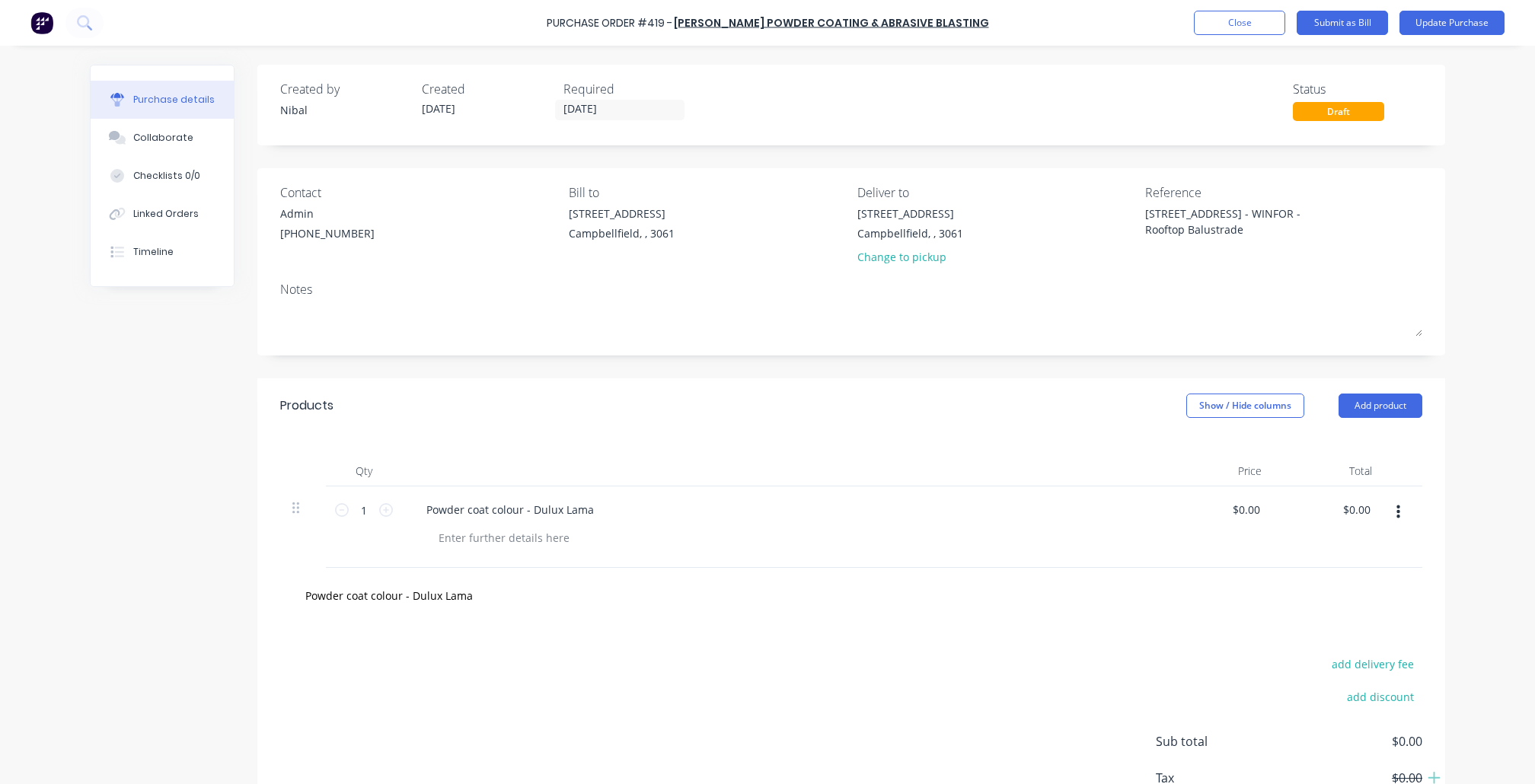
type textarea "x"
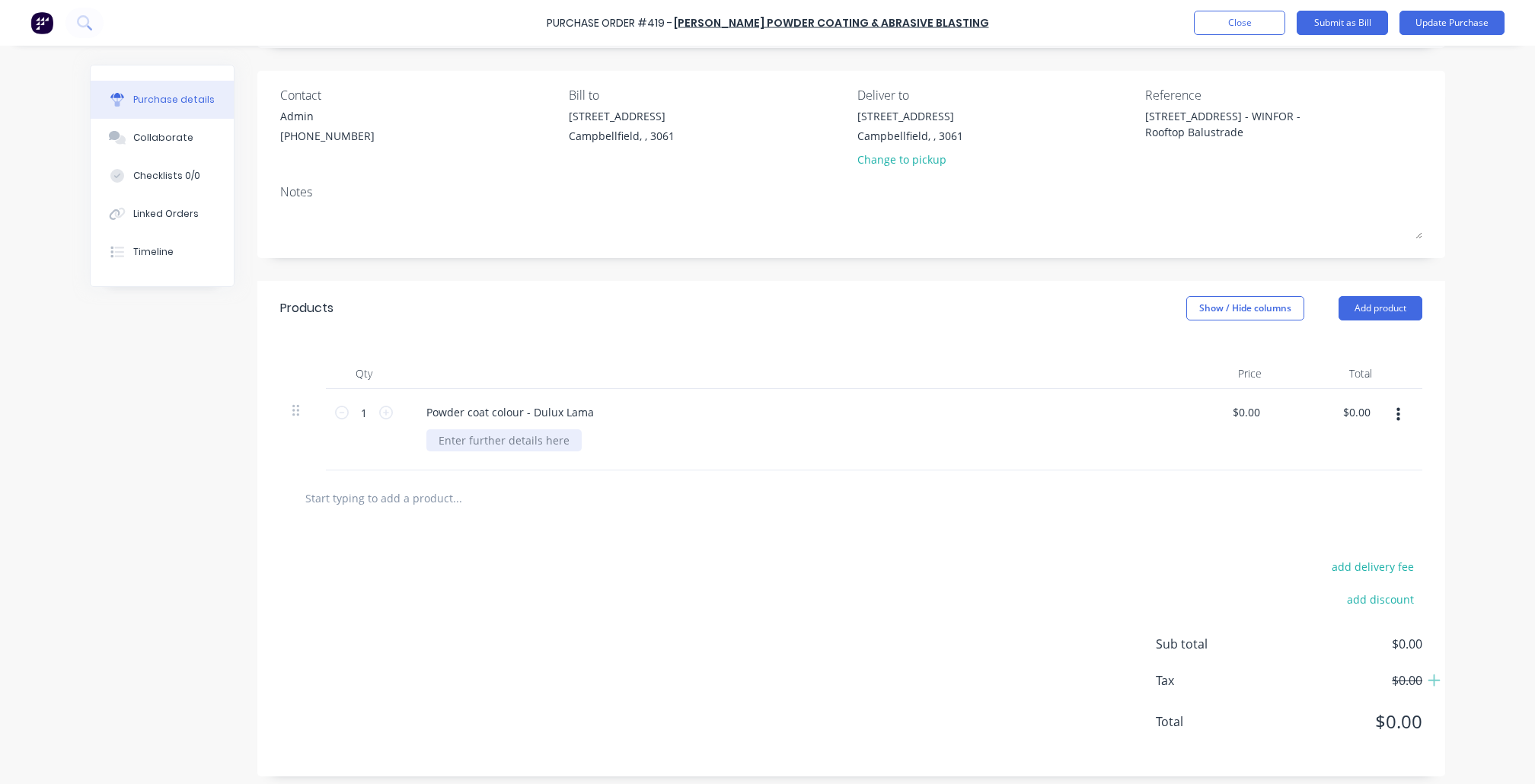
scroll to position [101, 0]
click at [495, 438] on div at bounding box center [504, 437] width 156 height 23
click at [175, 145] on div "Collaborate" at bounding box center [163, 137] width 60 height 14
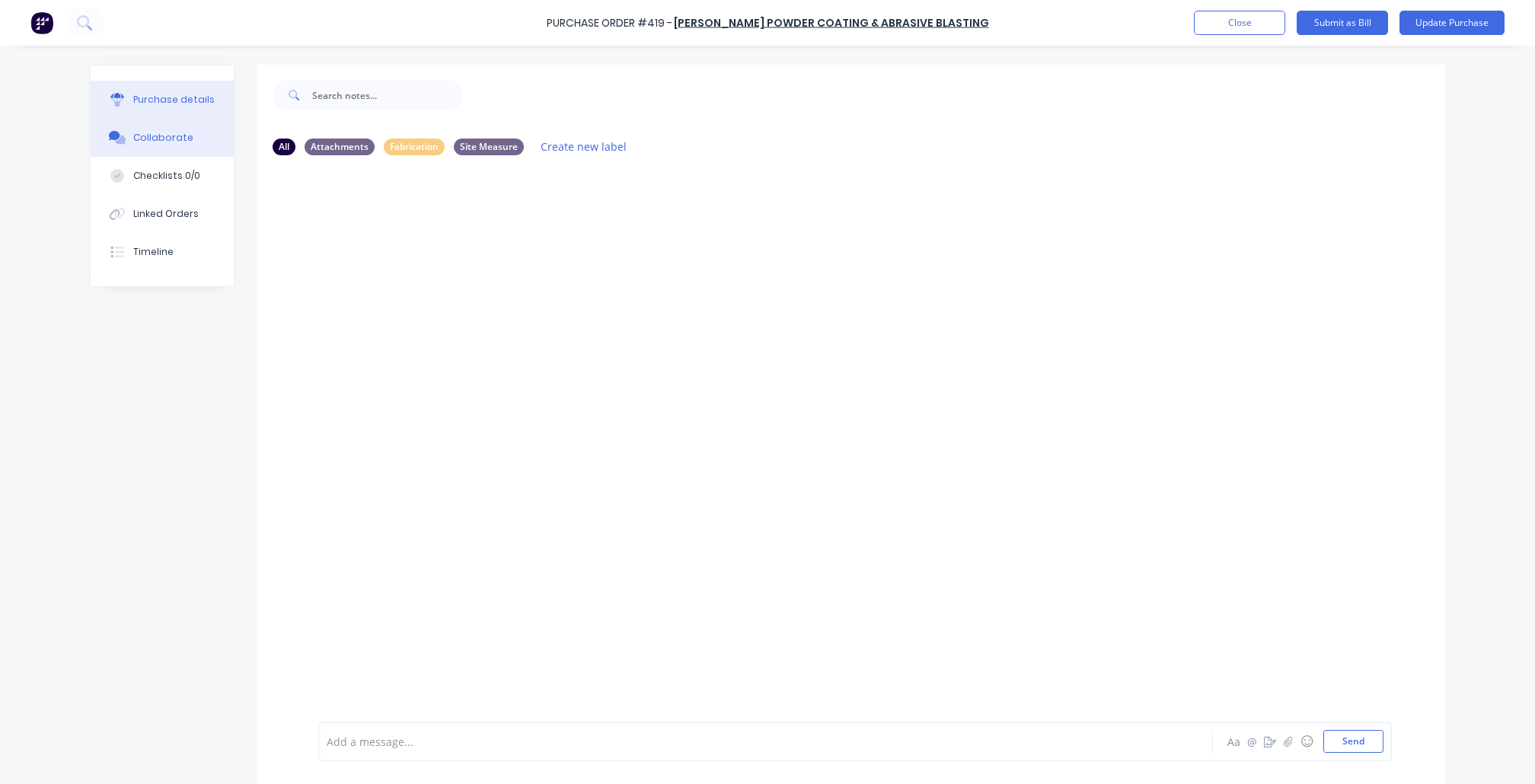
click at [180, 117] on button "Purchase details" at bounding box center [162, 100] width 143 height 38
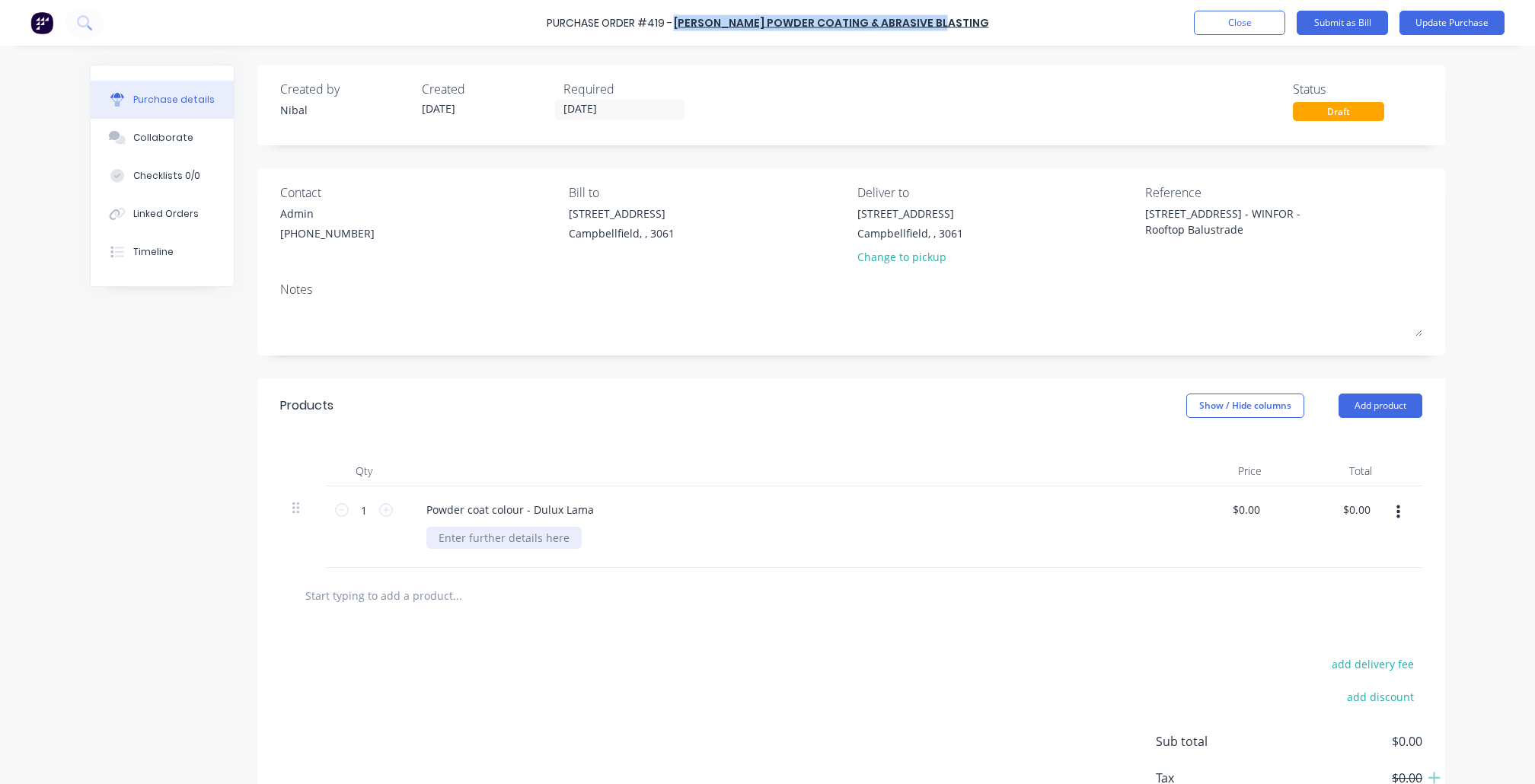
type textarea "x"
click at [472, 535] on div at bounding box center [504, 537] width 156 height 23
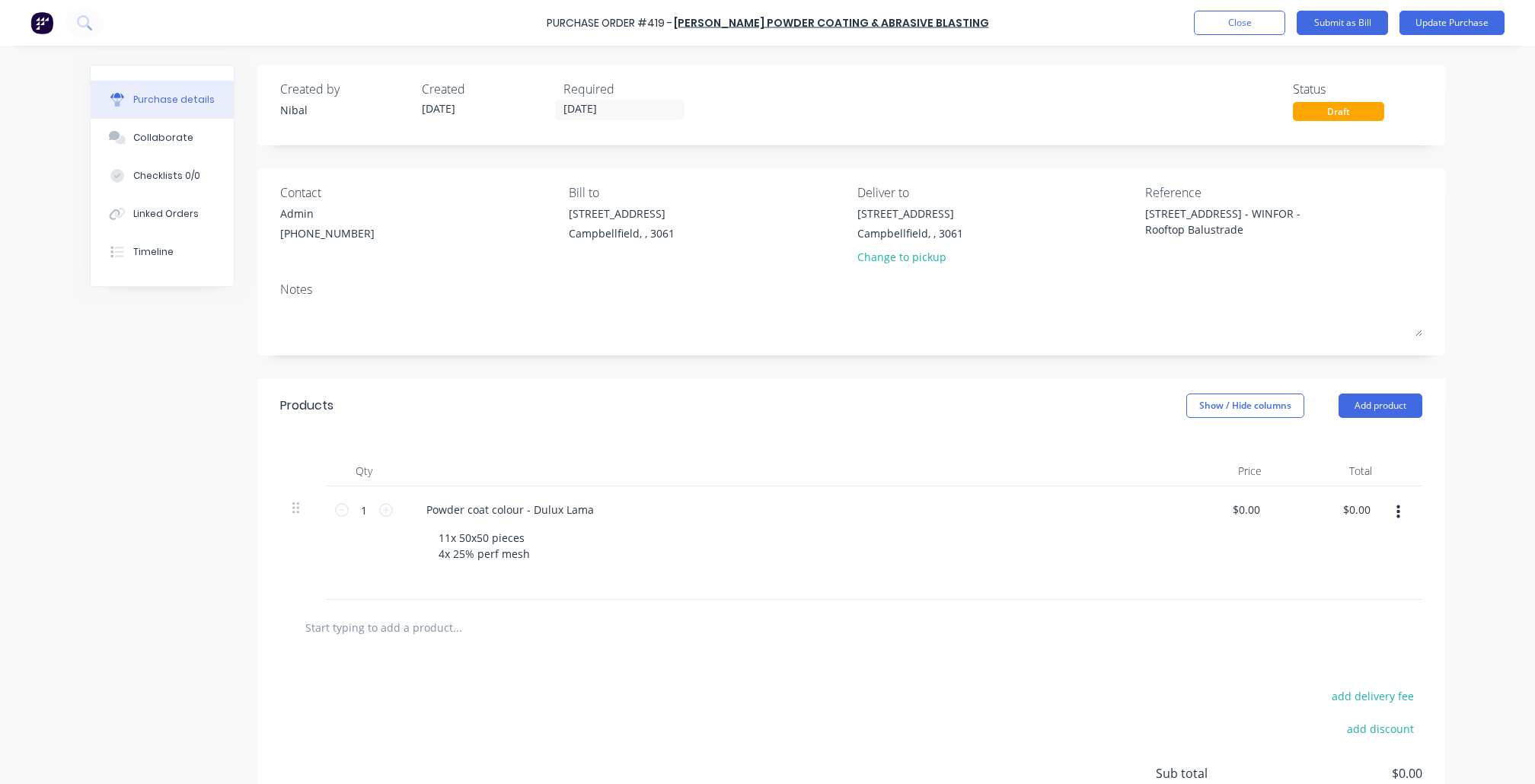
click at [662, 646] on div "Products Show / Hide columns Add product Qty Price Total 1 1 Powder coat colour…" at bounding box center [851, 642] width 1187 height 527
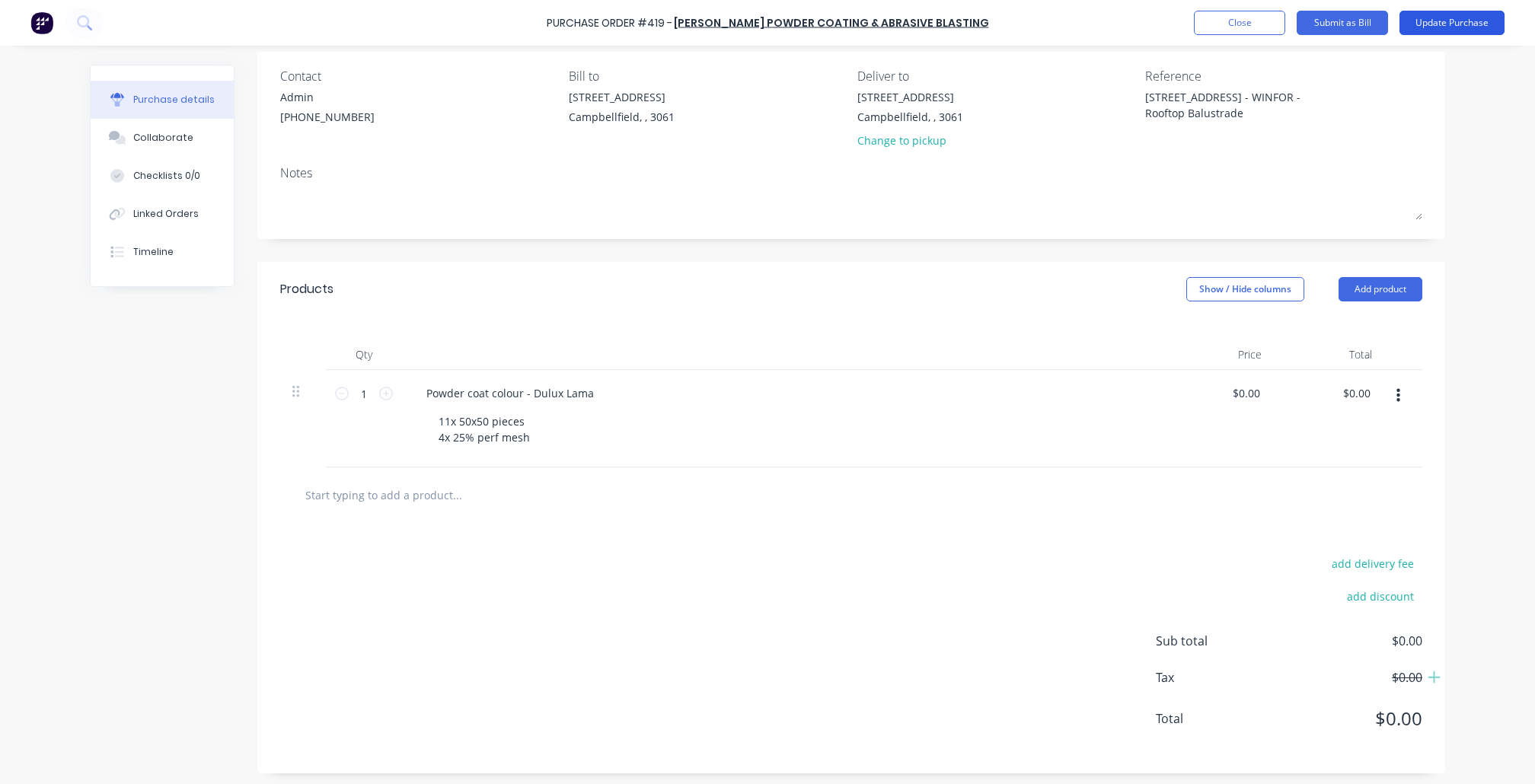
click at [1429, 26] on button "Update Purchase" at bounding box center [1451, 23] width 105 height 24
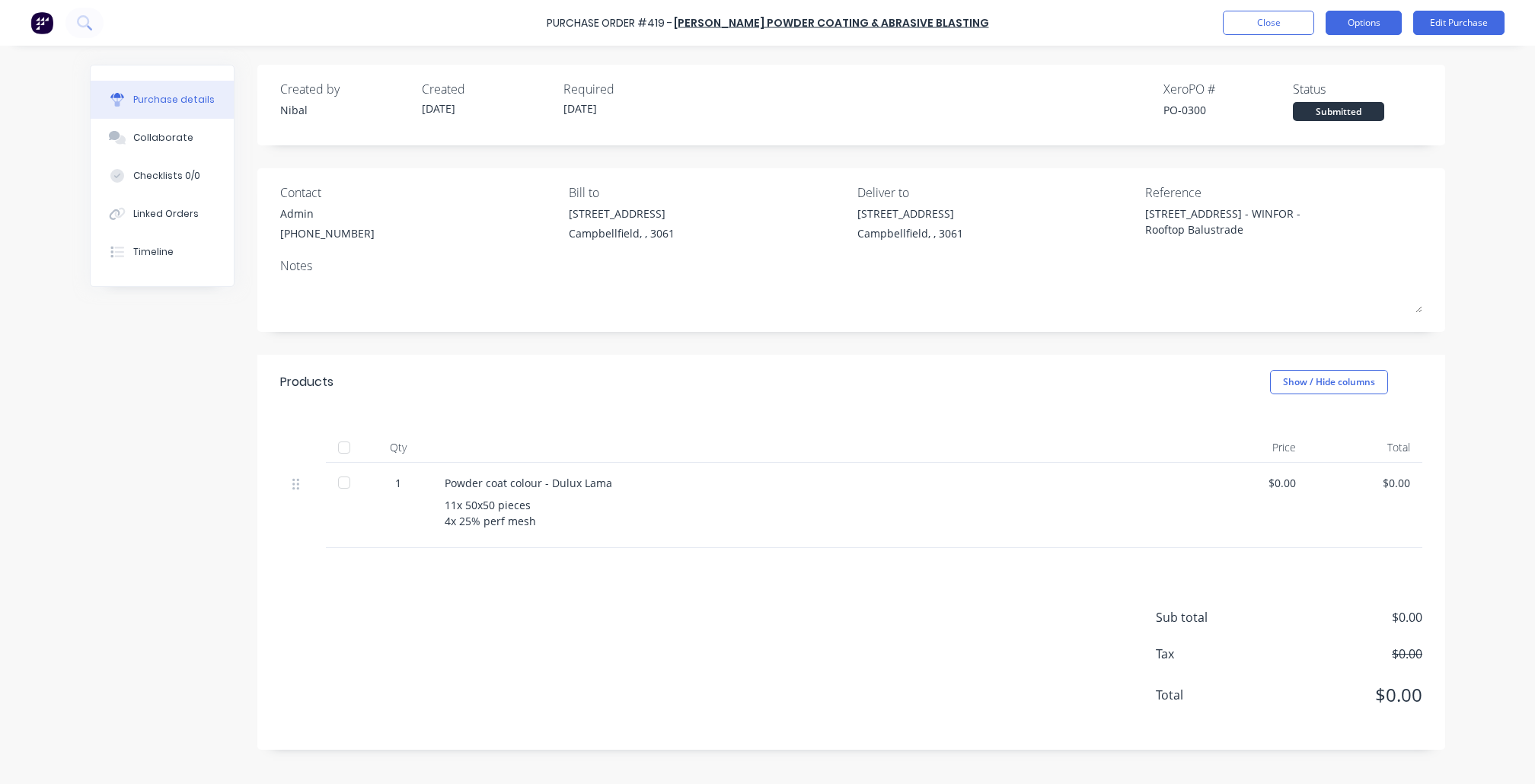
click at [1363, 20] on button "Options" at bounding box center [1363, 23] width 77 height 24
click at [1320, 67] on div "Print / Email" at bounding box center [1330, 62] width 117 height 23
click at [1311, 122] on div "Without pricing" at bounding box center [1330, 122] width 117 height 23
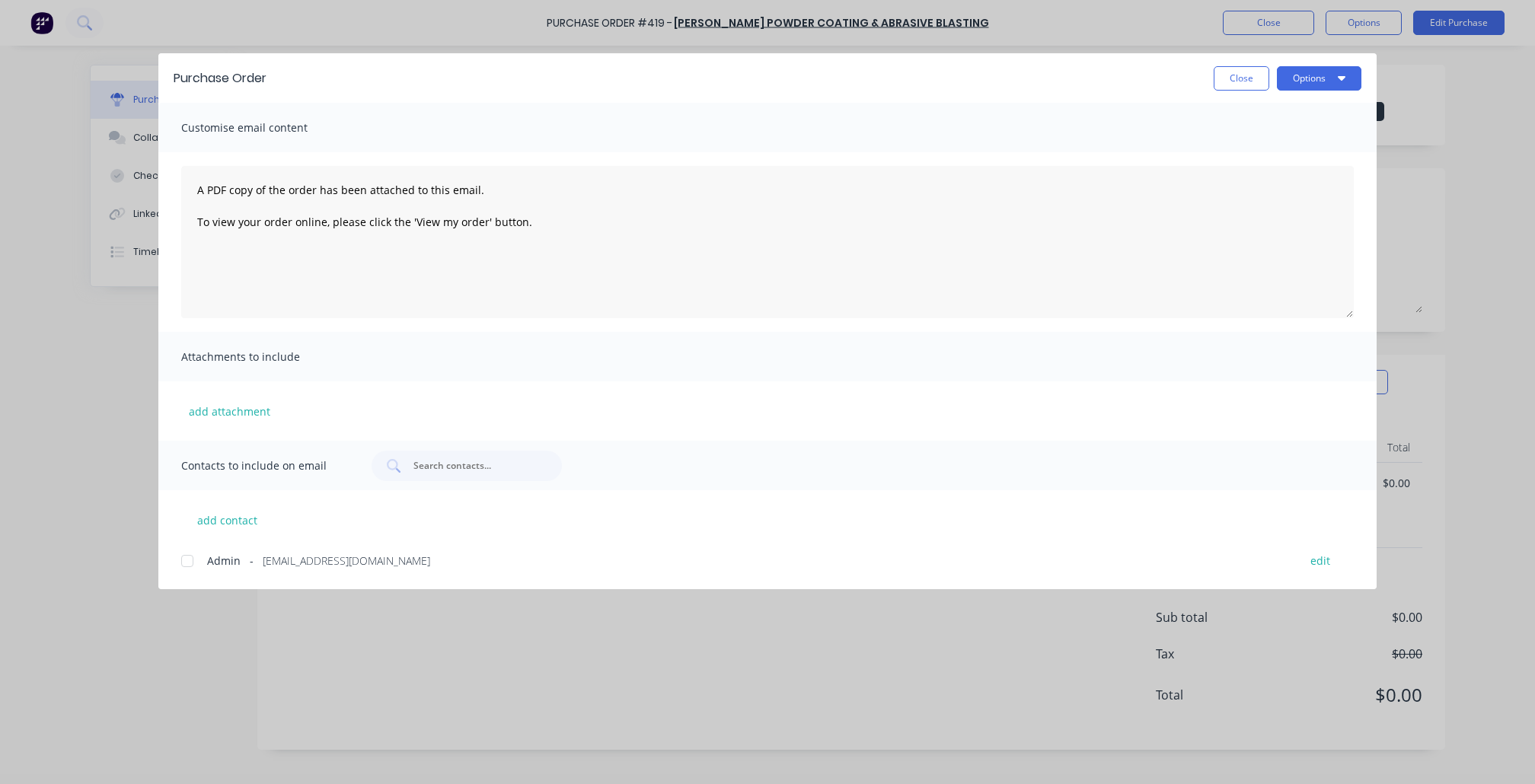
click at [189, 558] on div at bounding box center [187, 561] width 31 height 31
click at [1343, 79] on icon "button" at bounding box center [1341, 77] width 7 height 13
click at [1295, 143] on div "Print" at bounding box center [1289, 147] width 117 height 23
click at [1238, 74] on button "Close" at bounding box center [1242, 78] width 56 height 24
type textarea "x"
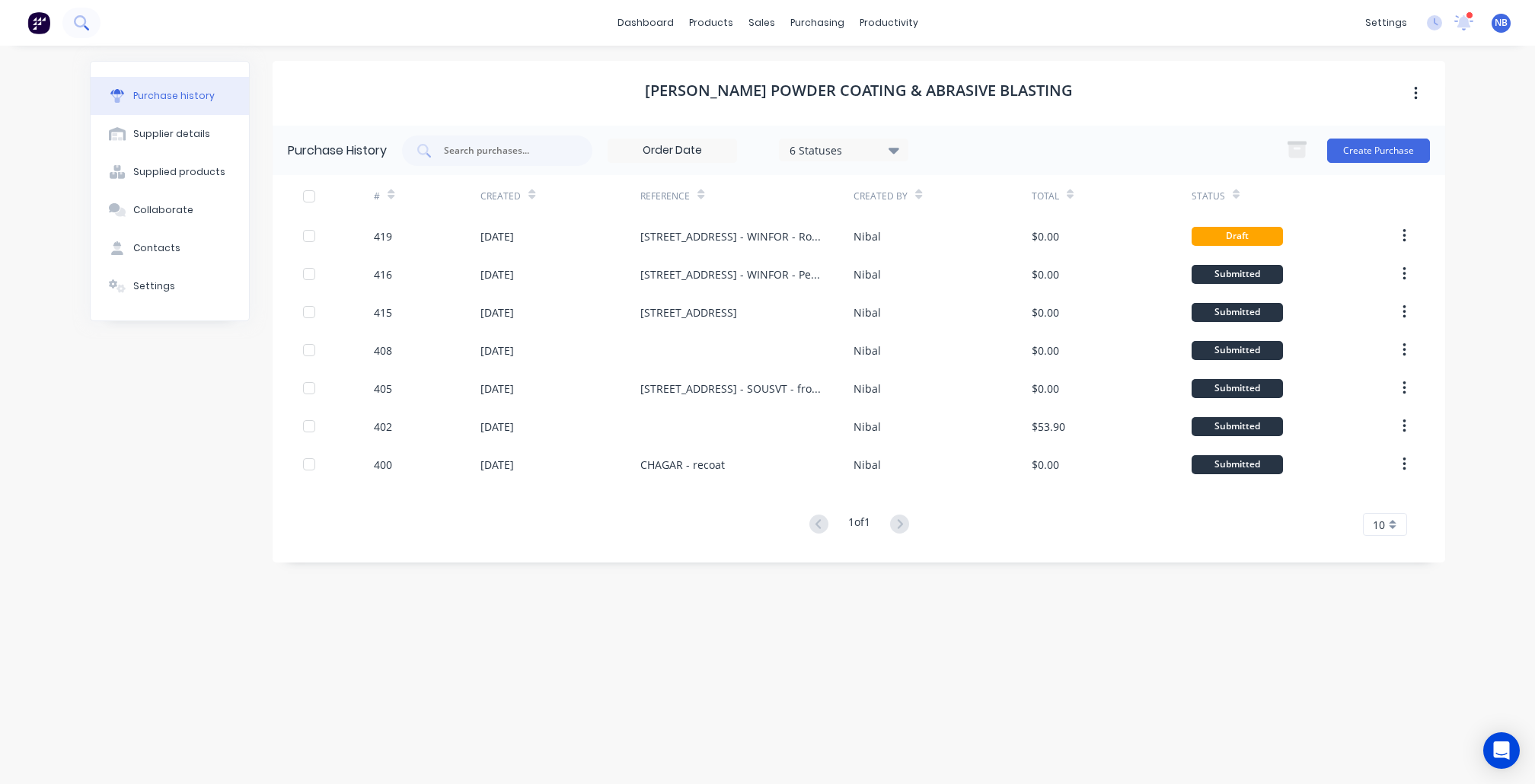
click at [96, 28] on button at bounding box center [81, 23] width 38 height 31
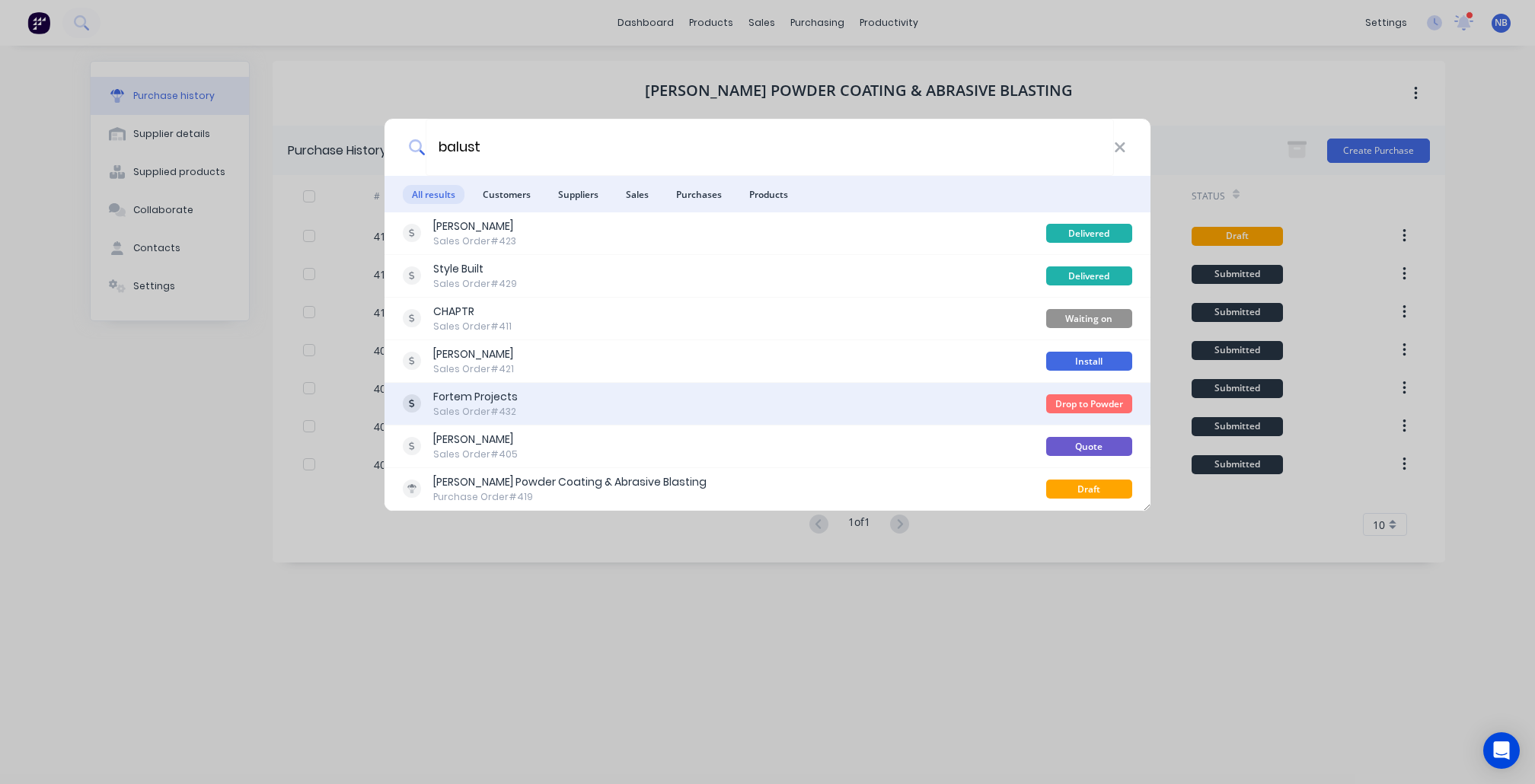
type input "balust"
click at [647, 408] on div "Fortem Projects Sales Order #432" at bounding box center [724, 403] width 644 height 30
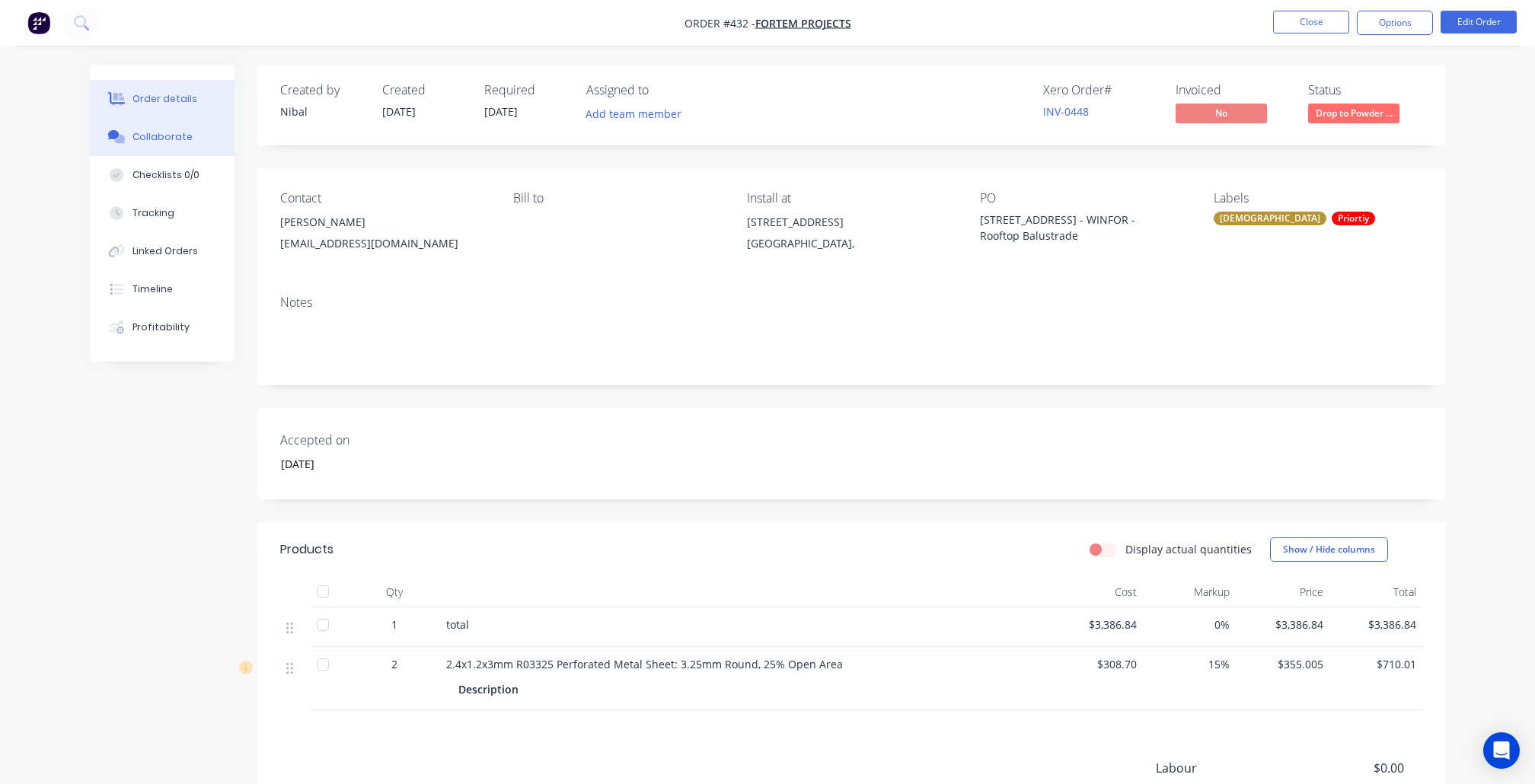
click at [183, 149] on button "Collaborate" at bounding box center [162, 137] width 145 height 38
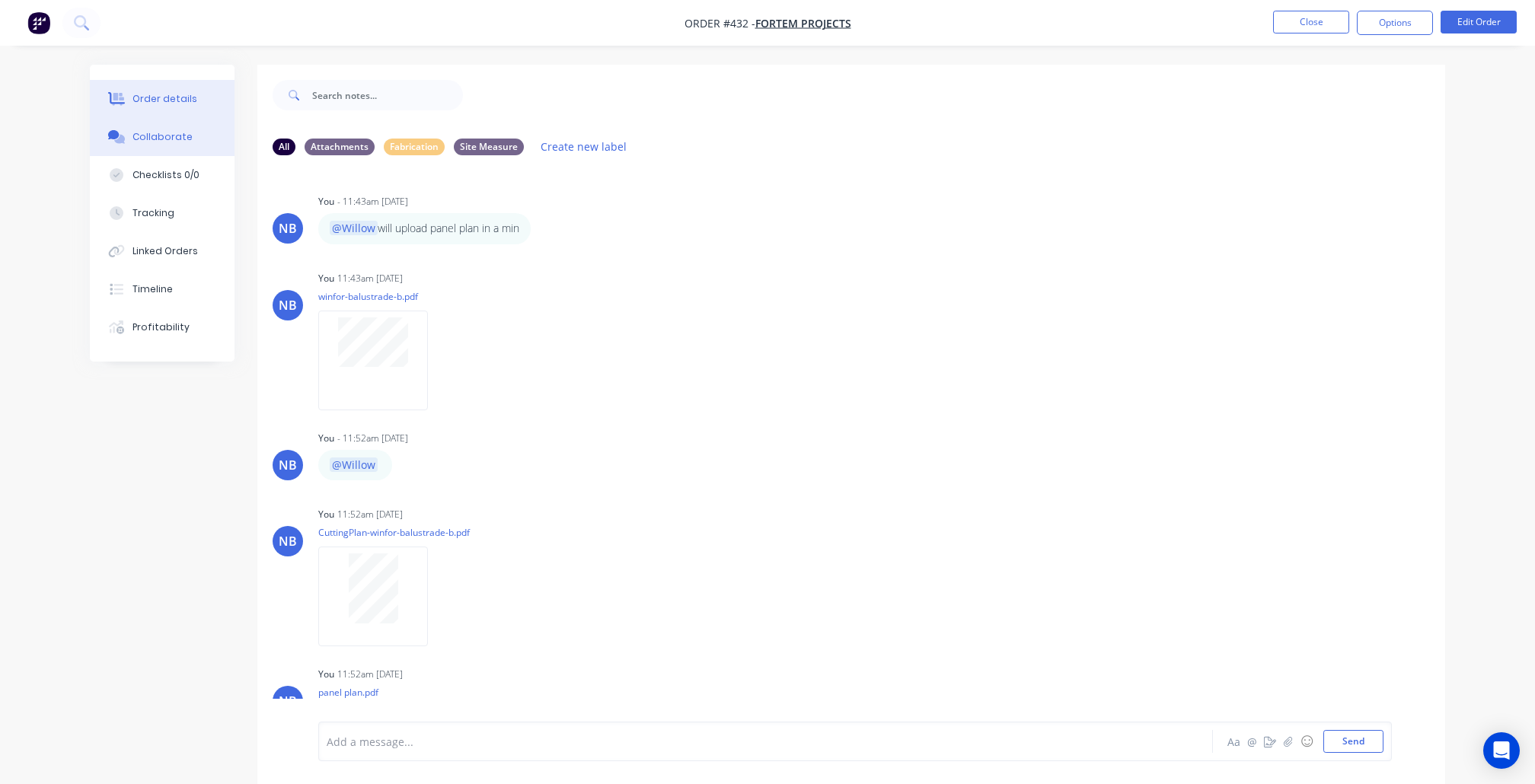
click at [178, 93] on div "Order details" at bounding box center [165, 98] width 65 height 14
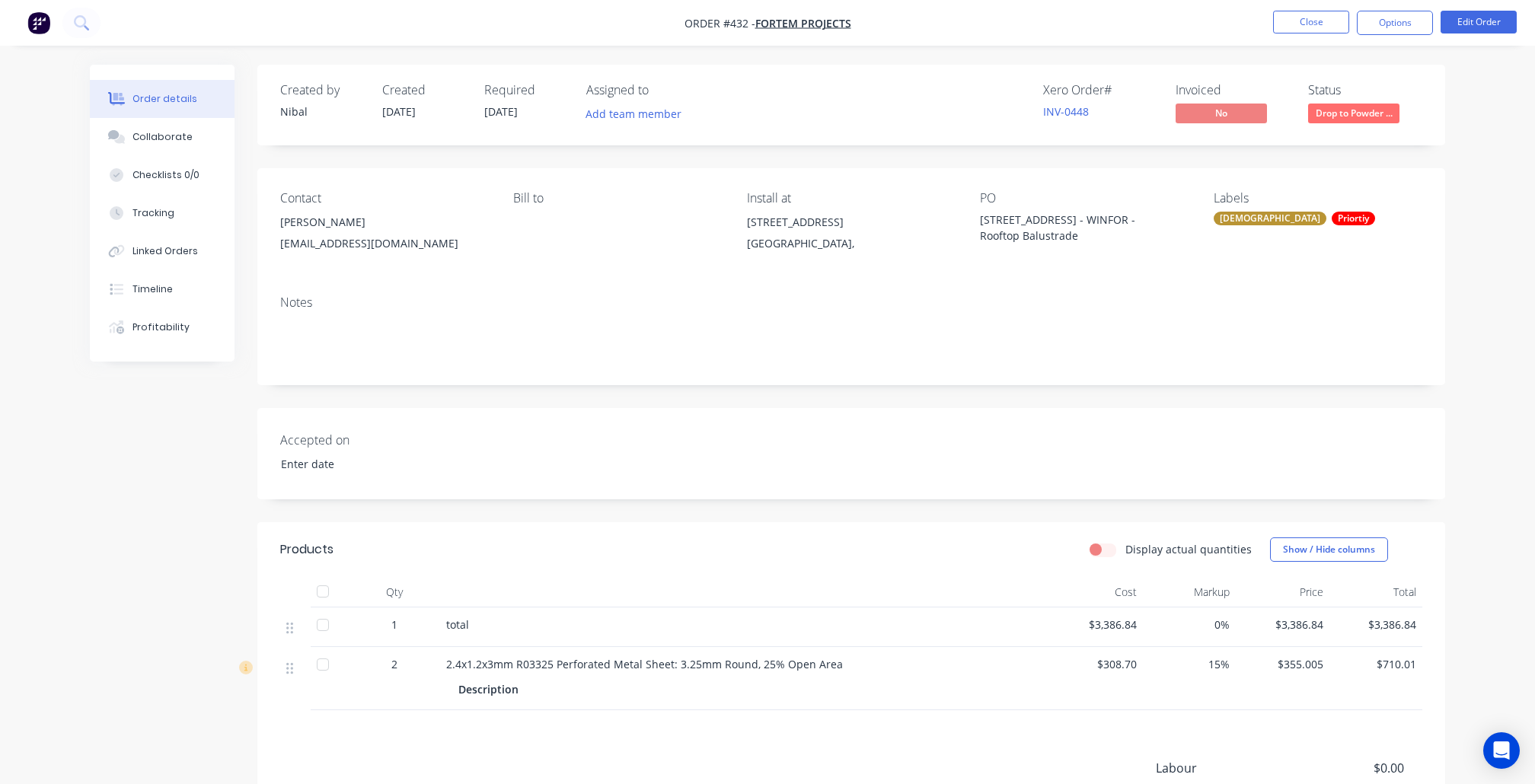
type input "[DATE]"
click at [170, 171] on button "Checklists 0/0" at bounding box center [162, 175] width 145 height 38
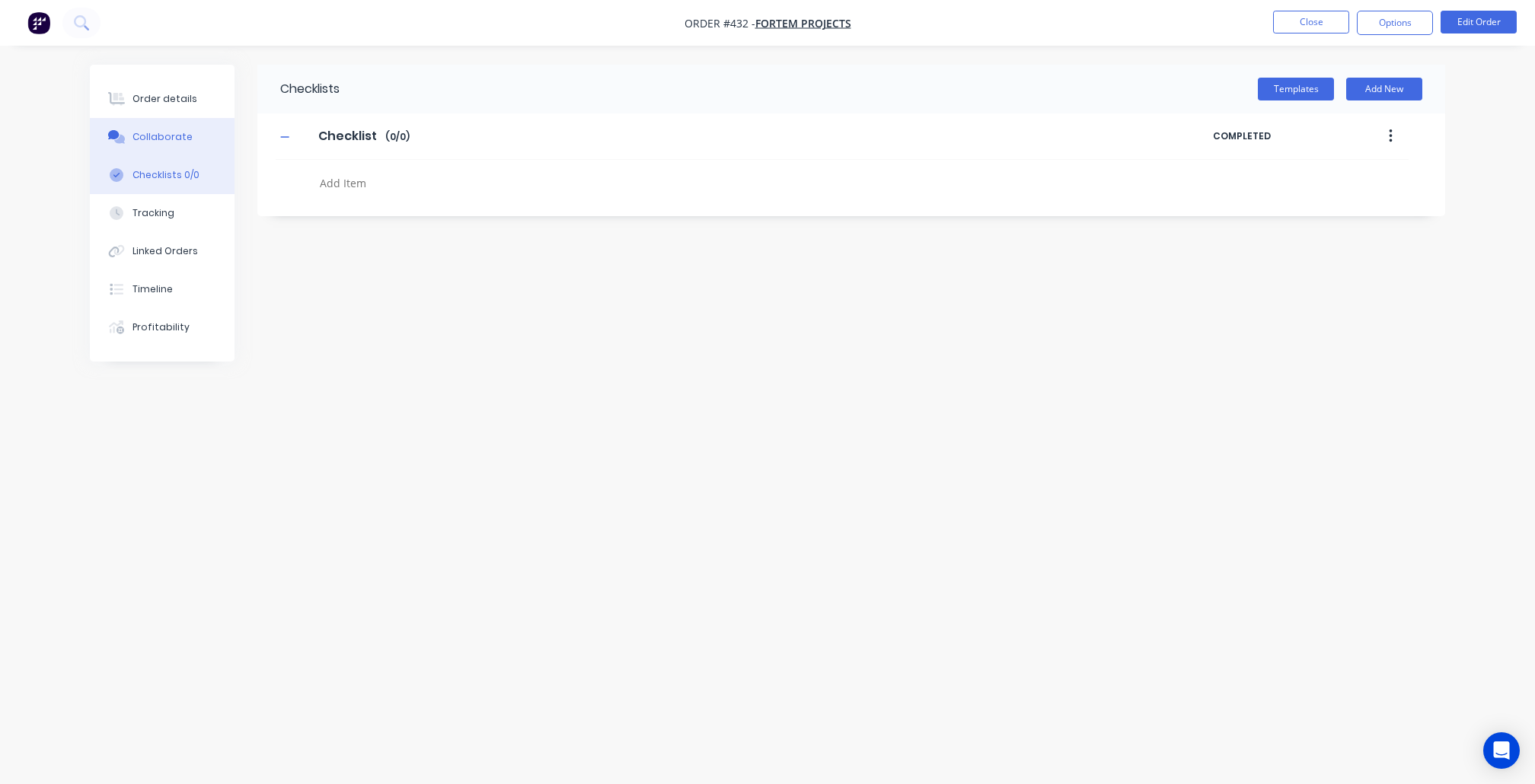
click at [178, 144] on div "Collaborate" at bounding box center [162, 137] width 60 height 14
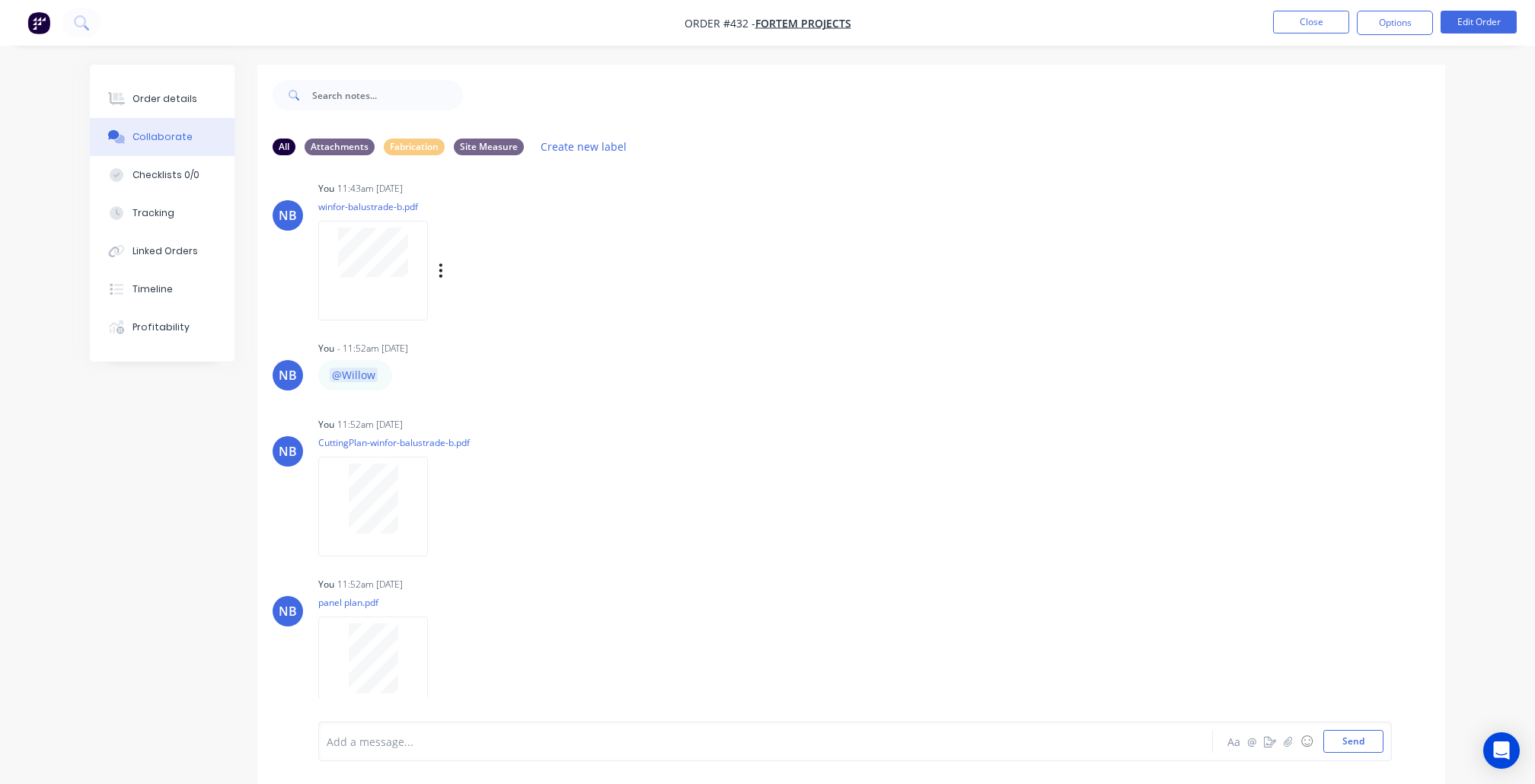
scroll to position [111, 0]
click at [409, 266] on div at bounding box center [374, 268] width 110 height 100
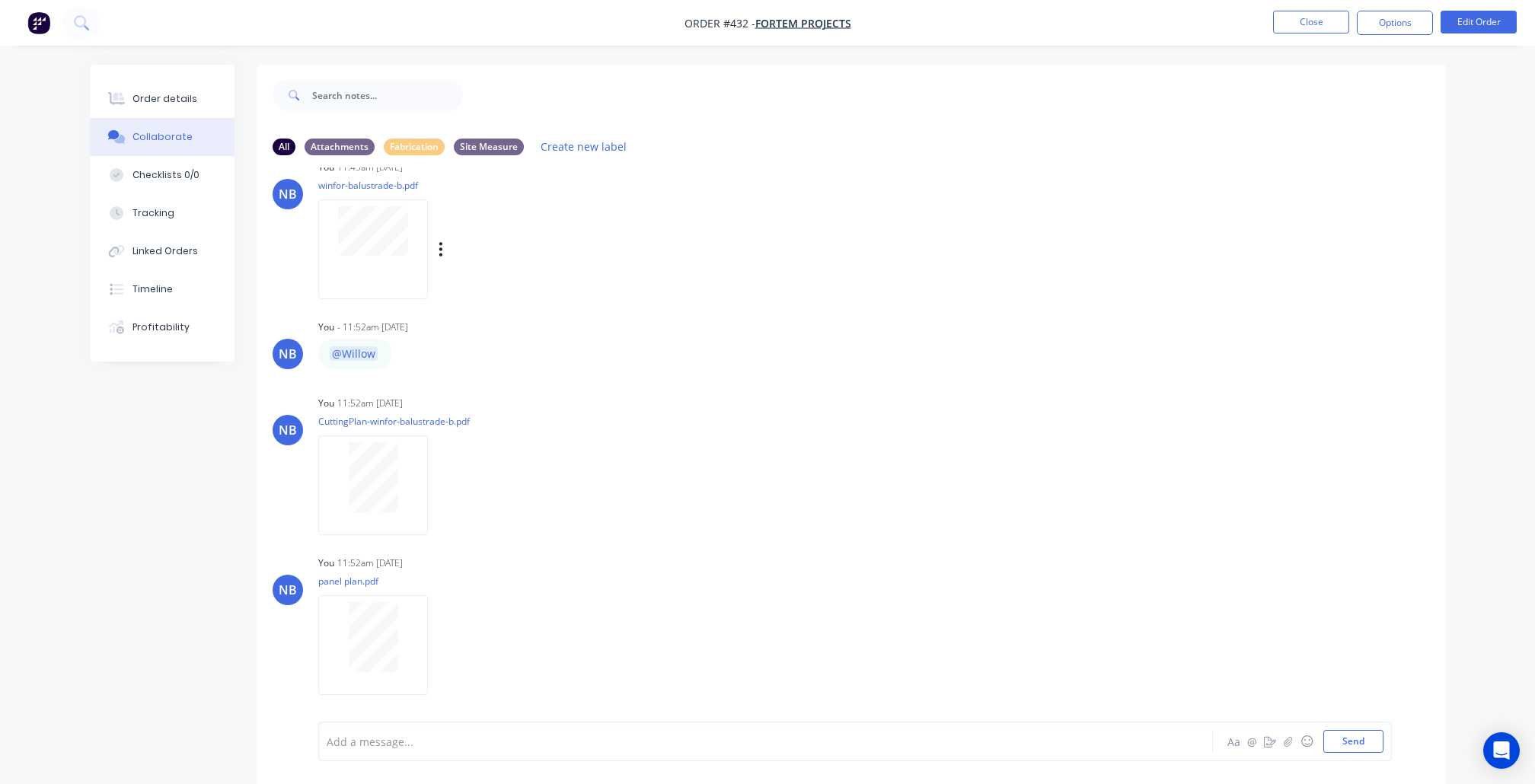
scroll to position [113, 0]
click at [1289, 744] on icon "button" at bounding box center [1288, 742] width 9 height 11
click at [1354, 743] on button "Send" at bounding box center [1353, 741] width 60 height 23
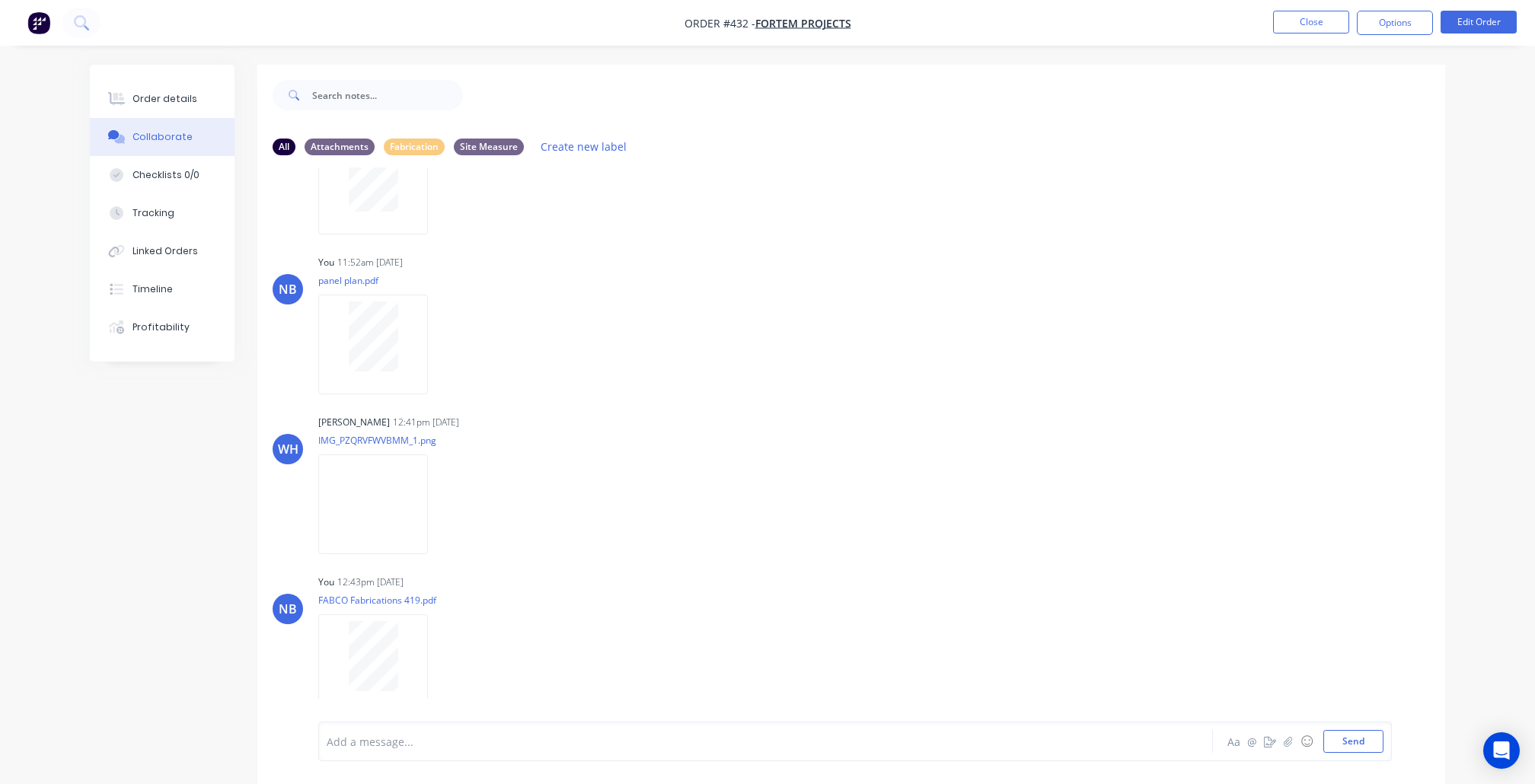
scroll to position [445, 0]
click at [392, 466] on img at bounding box center [374, 504] width 110 height 100
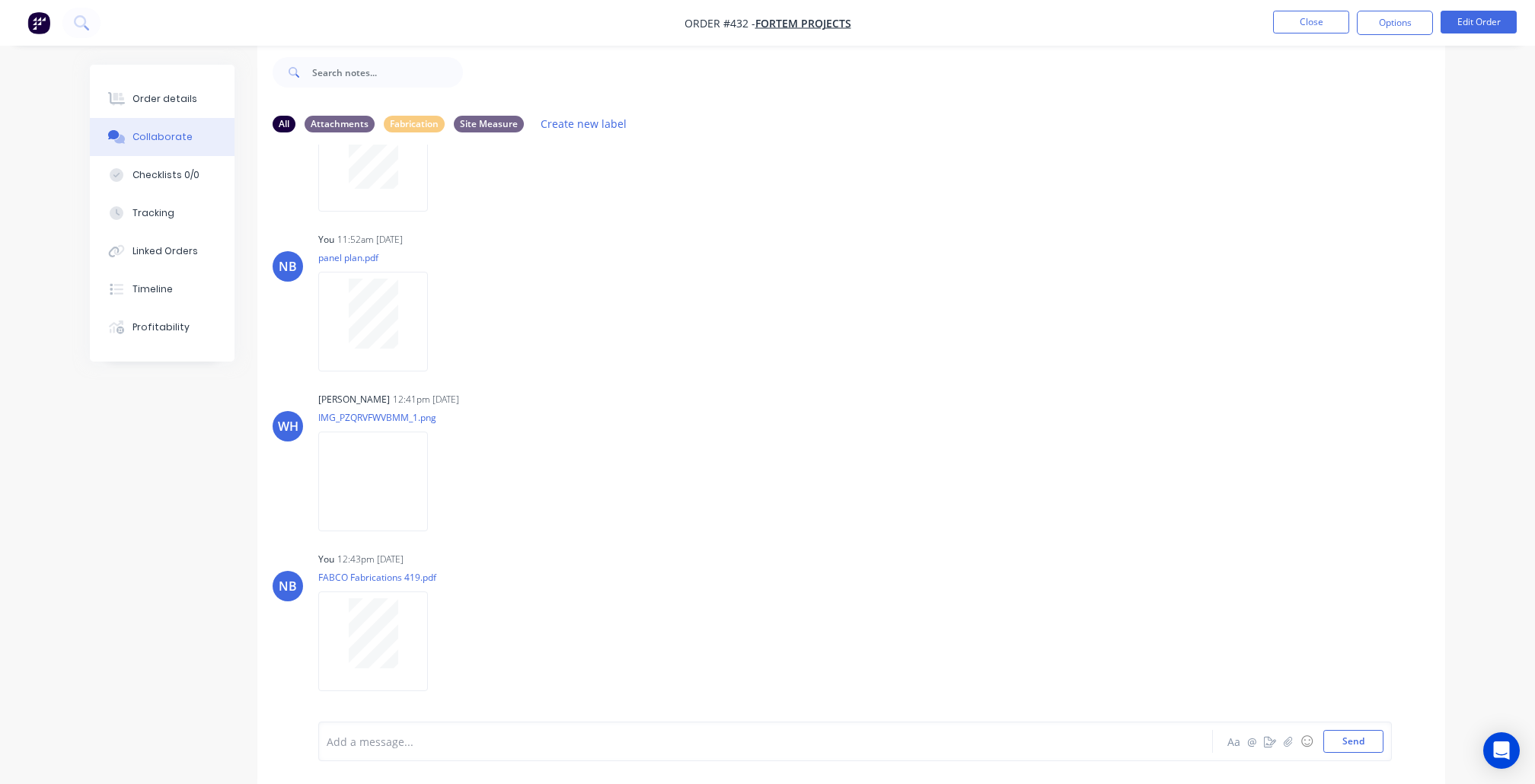
click at [438, 738] on div at bounding box center [724, 742] width 792 height 16
click at [1337, 748] on button "Send" at bounding box center [1353, 741] width 60 height 23
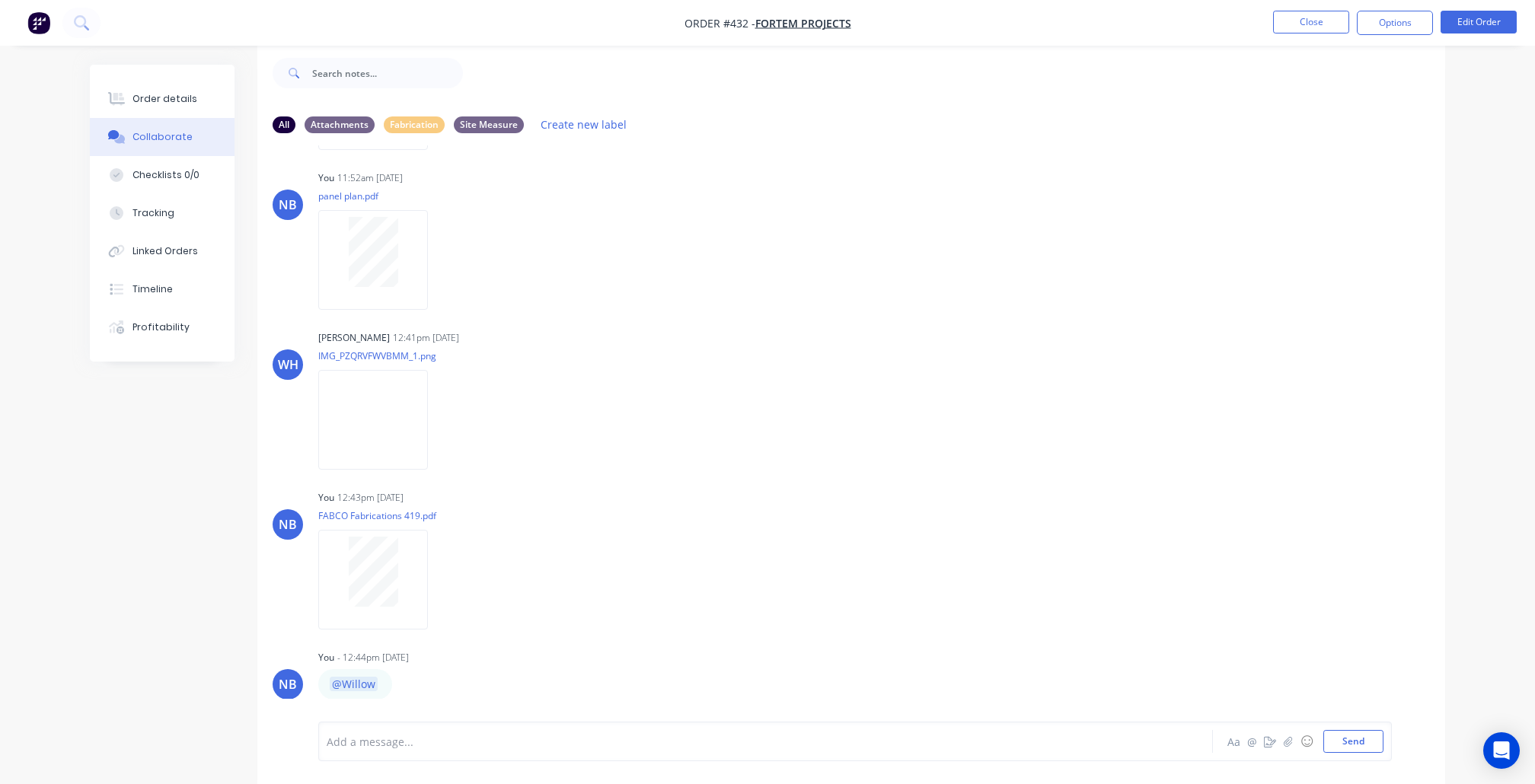
scroll to position [500, 0]
click at [1301, 14] on button "Close" at bounding box center [1311, 22] width 77 height 23
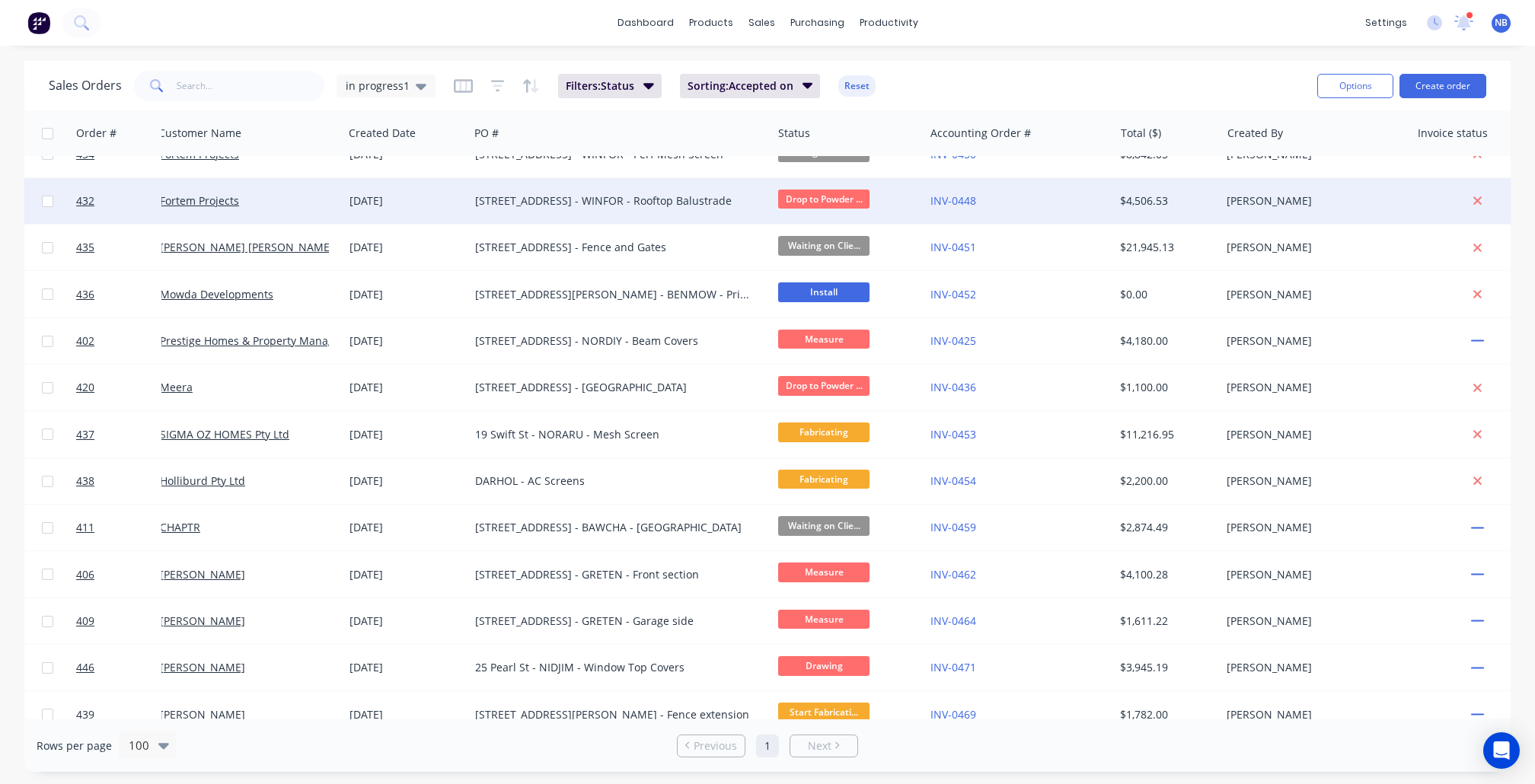
scroll to position [682, 11]
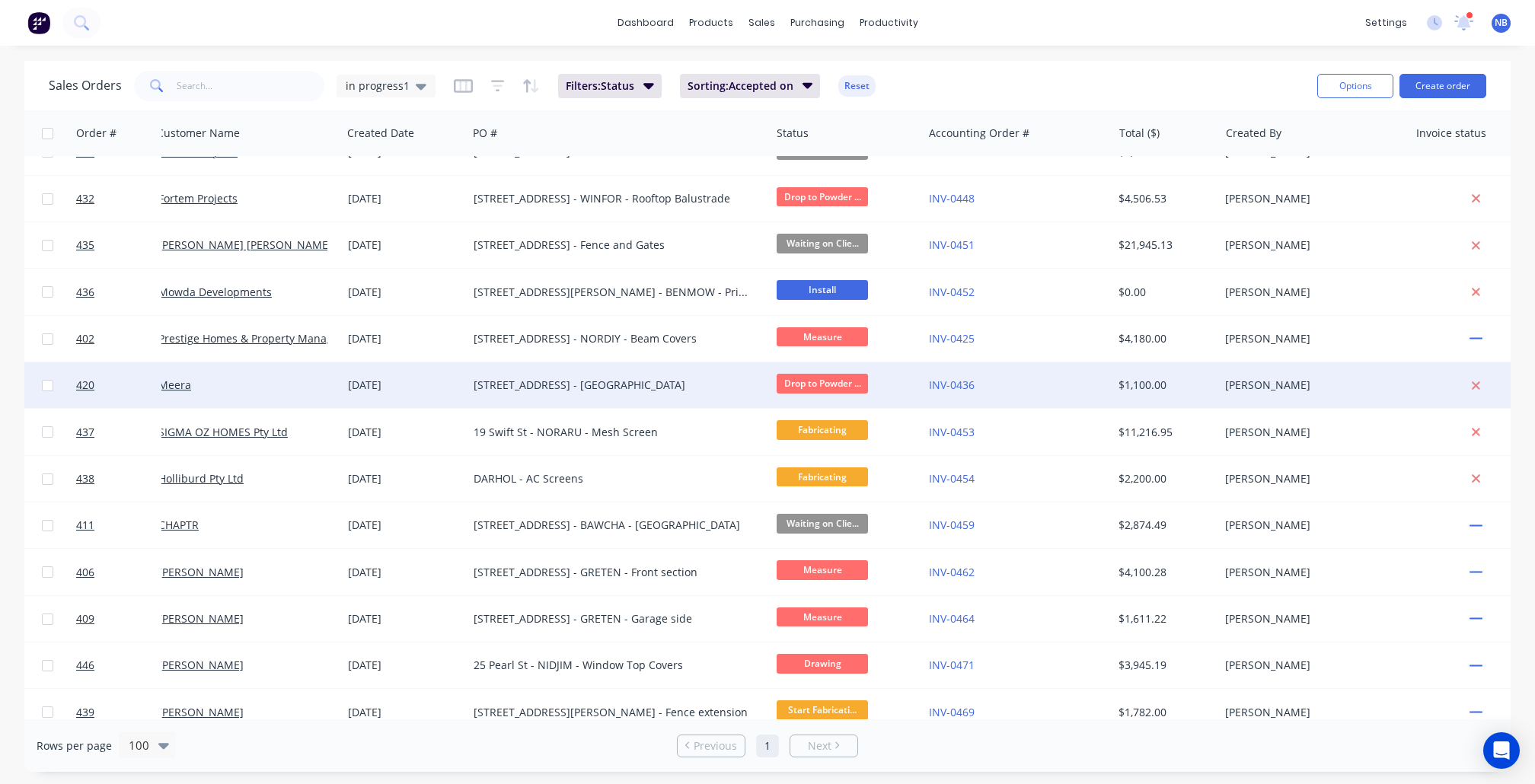
click at [709, 373] on div "[STREET_ADDRESS] - [GEOGRAPHIC_DATA]" at bounding box center [619, 385] width 303 height 46
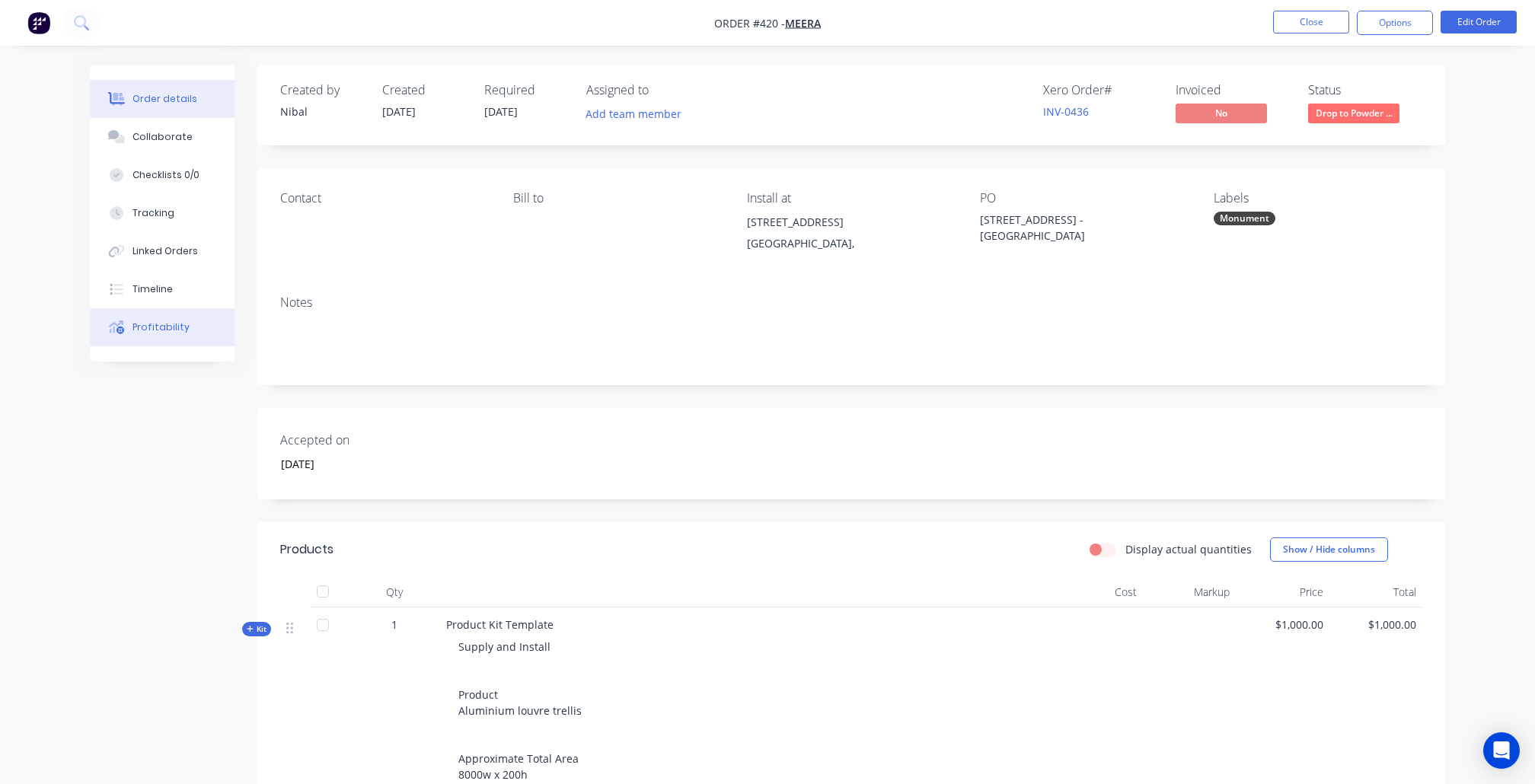
click at [157, 334] on div "Profitability" at bounding box center [160, 327] width 57 height 14
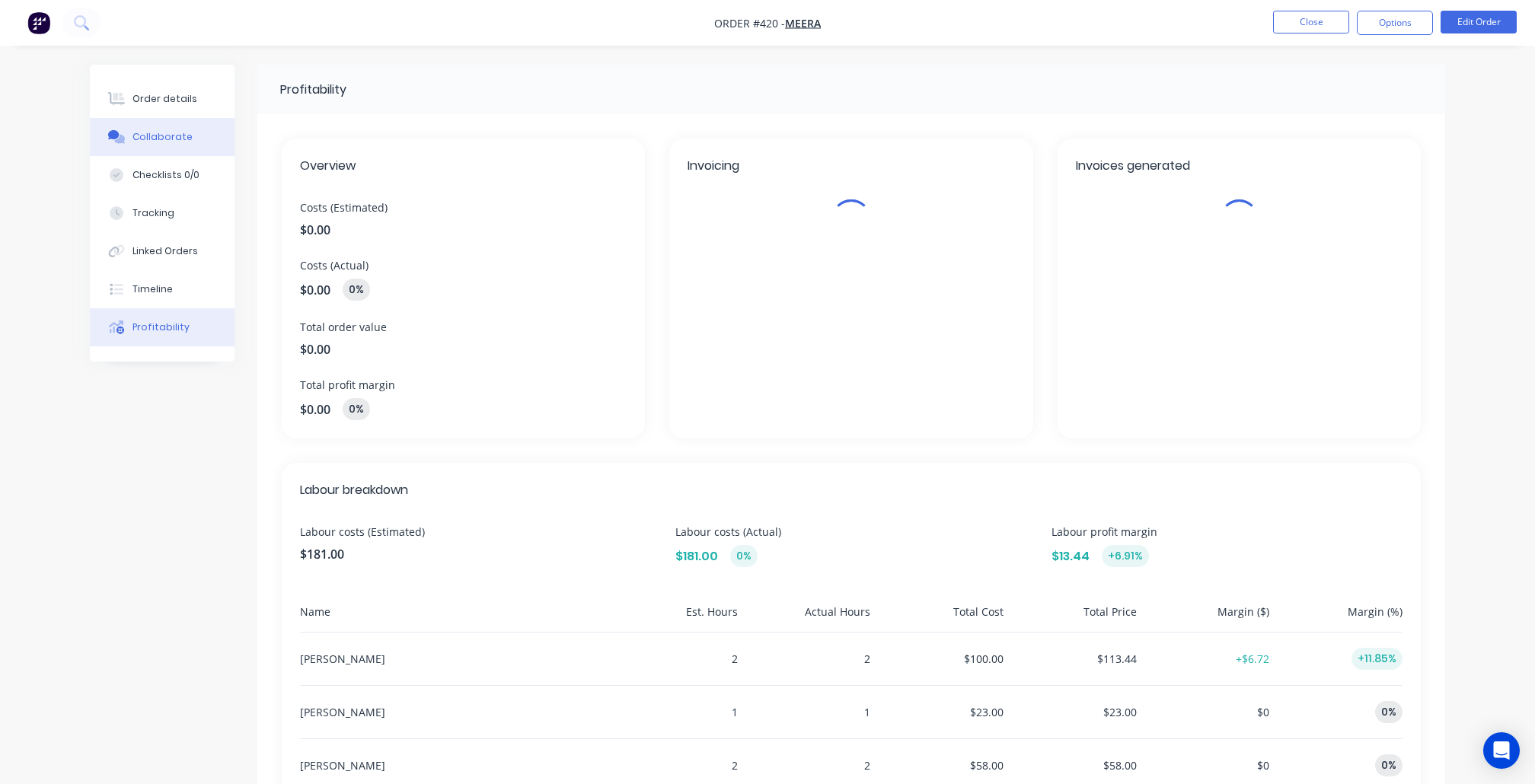
click at [186, 129] on button "Collaborate" at bounding box center [162, 137] width 145 height 38
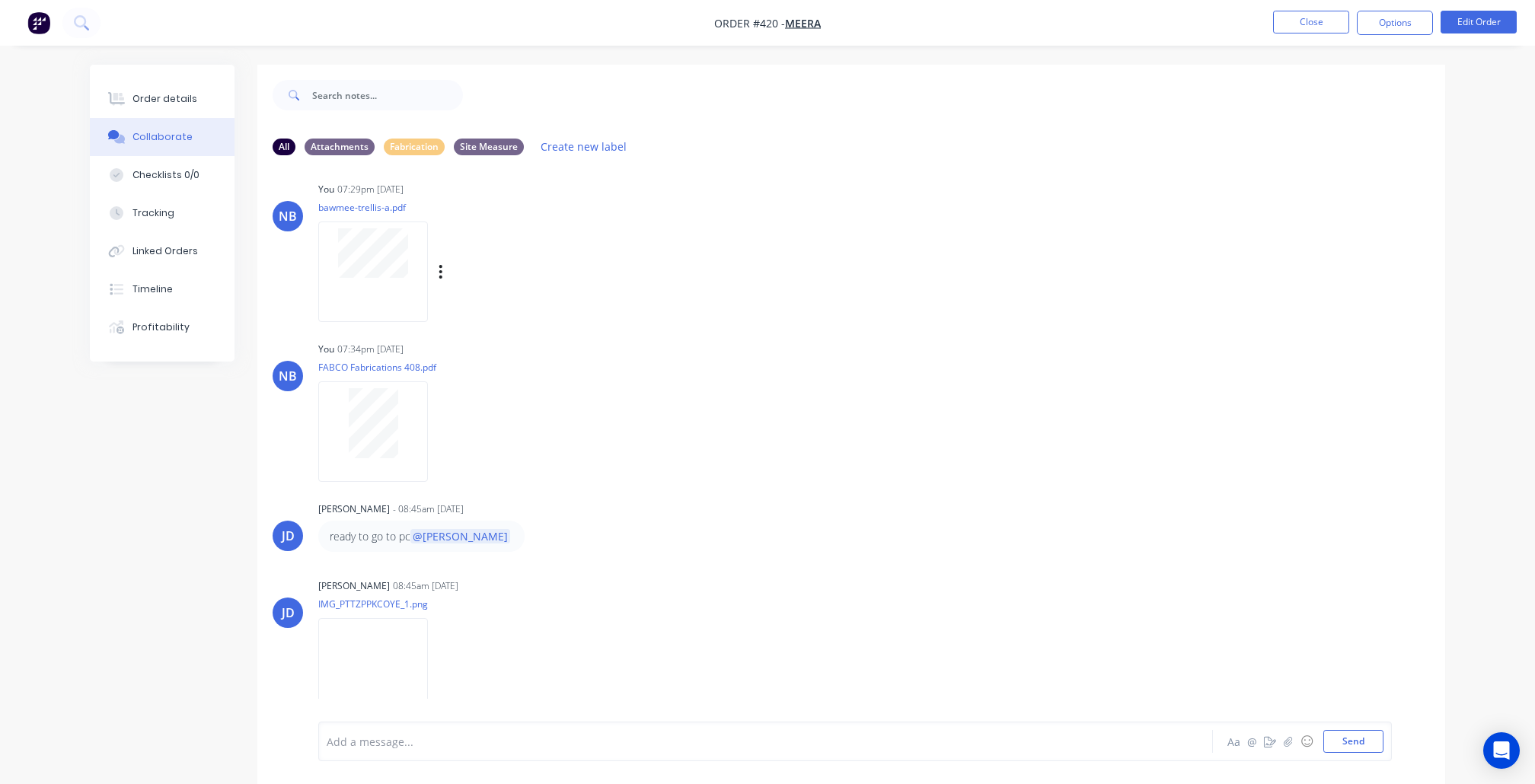
scroll to position [585, 0]
click at [382, 402] on div at bounding box center [374, 425] width 110 height 100
